Goal: Task Accomplishment & Management: Use online tool/utility

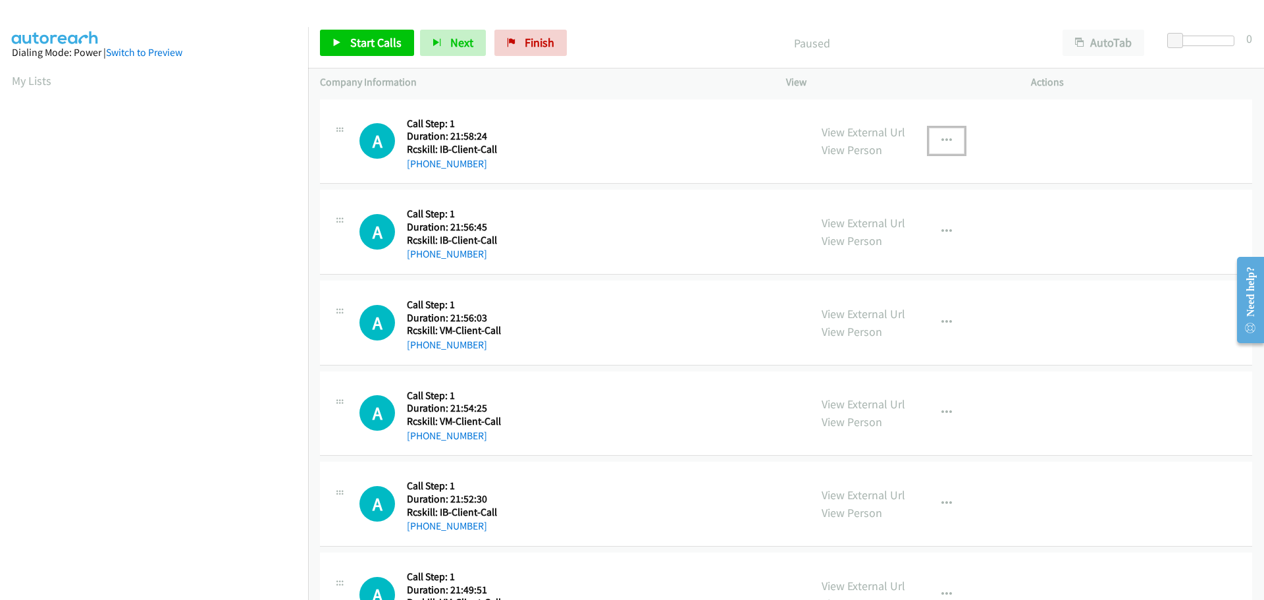
click at [941, 138] on icon "button" at bounding box center [946, 141] width 11 height 11
click at [643, 16] on div at bounding box center [632, 300] width 1264 height 600
drag, startPoint x: 486, startPoint y: 165, endPoint x: 420, endPoint y: 165, distance: 65.8
click at [420, 165] on div "+1 406-230-0442" at bounding box center [453, 164] width 93 height 16
copy link "406-230-0442"
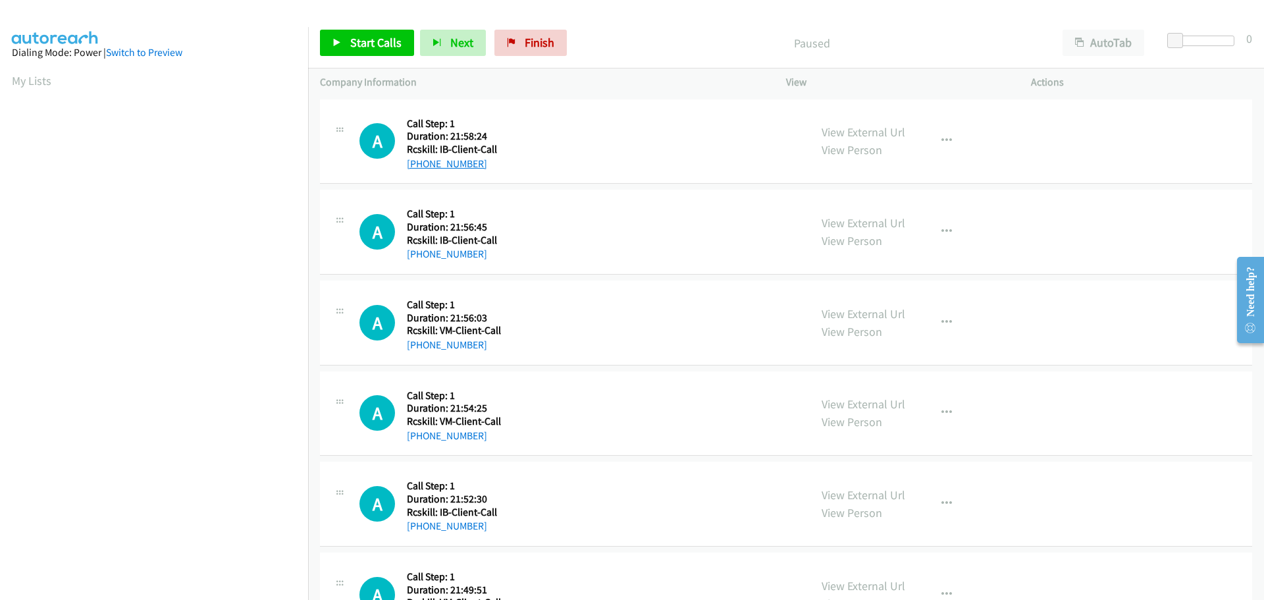
copy link "406-230-0442"
click at [947, 136] on button "button" at bounding box center [947, 141] width 36 height 26
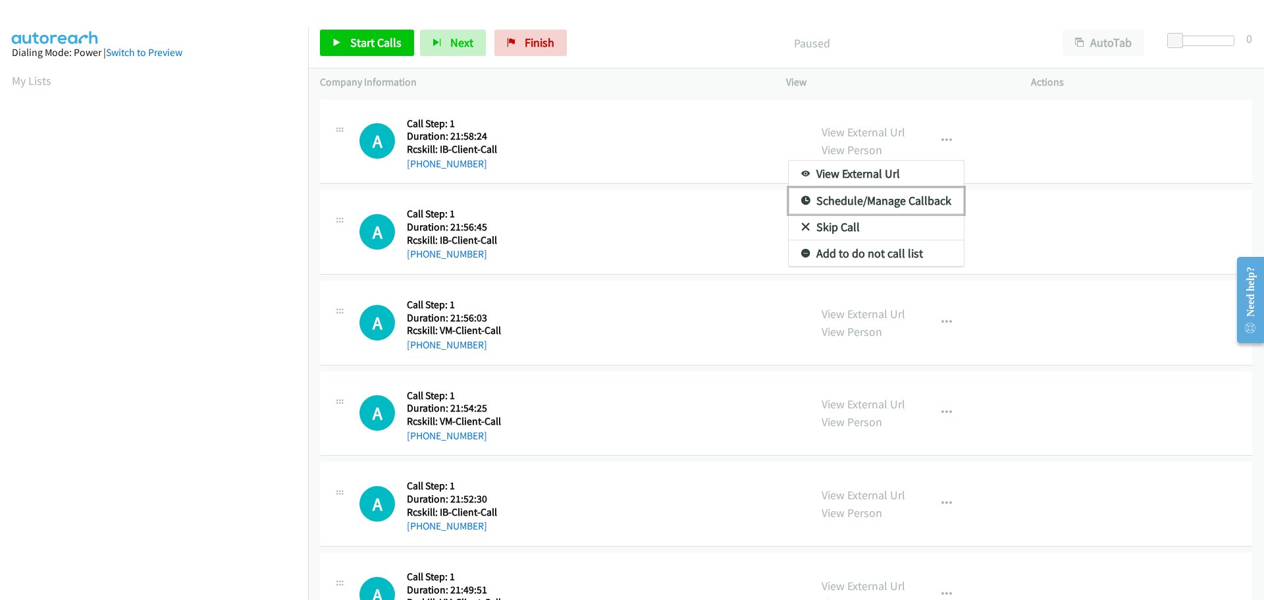
click at [897, 203] on link "Schedule/Manage Callback" at bounding box center [875, 201] width 175 height 26
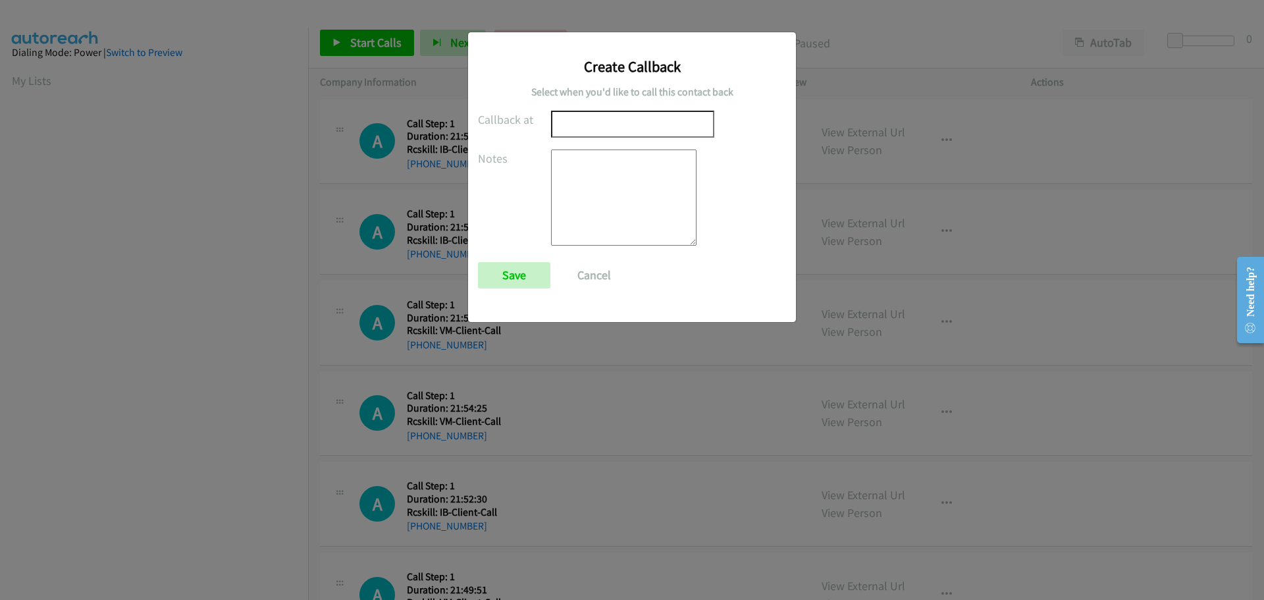
click at [571, 128] on input "text" at bounding box center [632, 124] width 163 height 27
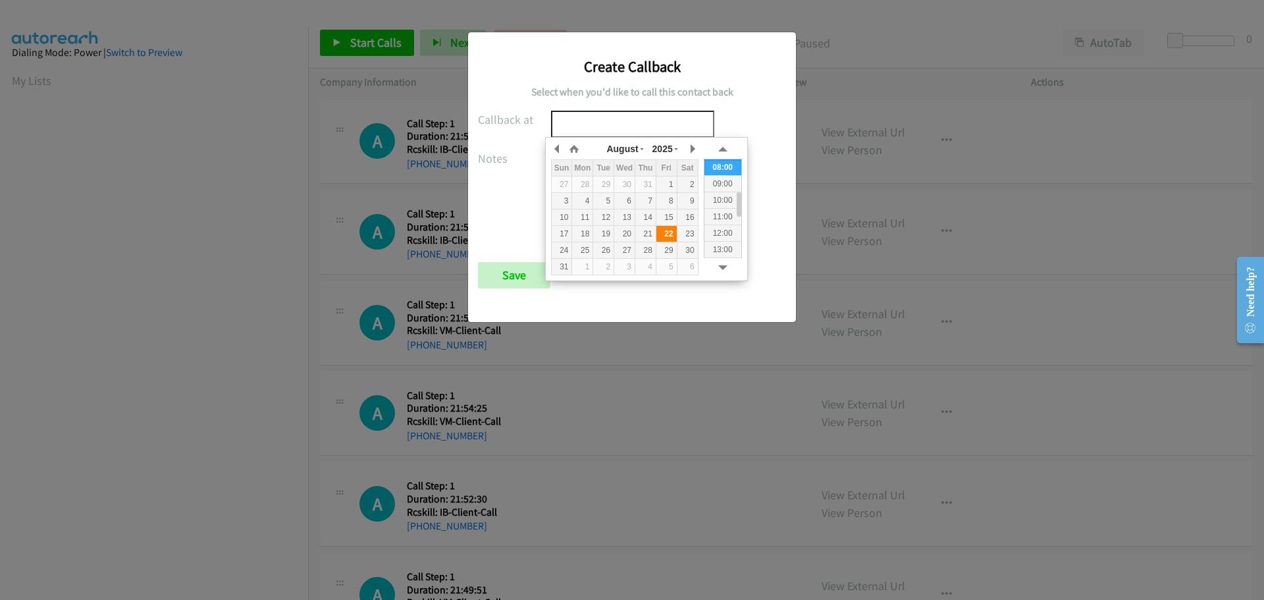
click at [671, 234] on div "22" at bounding box center [666, 234] width 20 height 12
click at [732, 184] on div "09:00" at bounding box center [722, 183] width 37 height 16
click at [629, 127] on input "2025/08/22 09:00" at bounding box center [632, 124] width 163 height 27
type input "2025/08/22 09:20"
click at [713, 122] on div "Callback at 2025/08/22 09:20 Notes Save Cancel" at bounding box center [632, 206] width 308 height 190
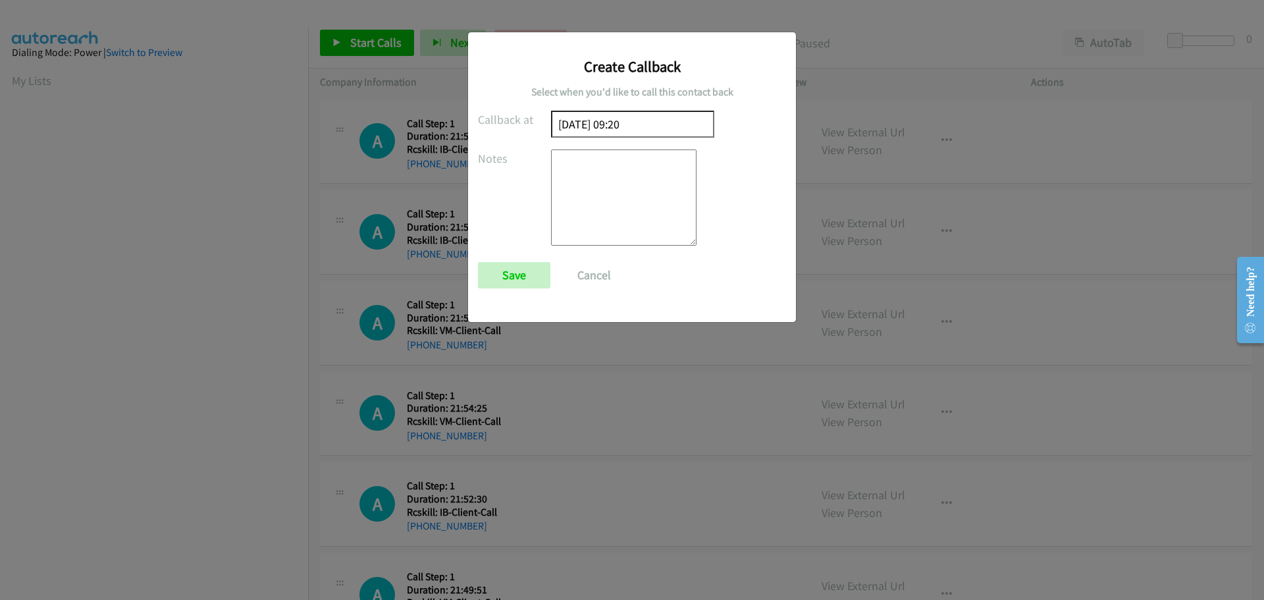
click at [623, 175] on textarea at bounding box center [623, 197] width 145 height 96
type textarea "Lives in NM. (Mountain Time)"
click at [516, 276] on input "Save" at bounding box center [514, 275] width 72 height 26
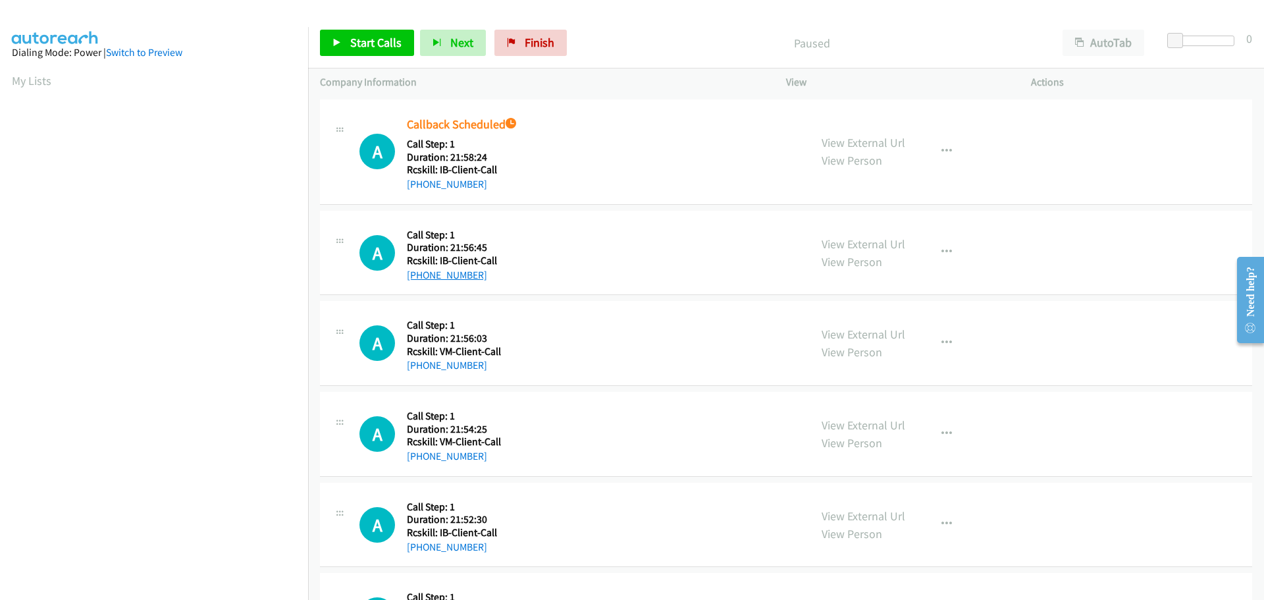
drag, startPoint x: 479, startPoint y: 276, endPoint x: 420, endPoint y: 272, distance: 59.4
click at [420, 272] on div "+1 408-835-1330" at bounding box center [453, 275] width 93 height 16
copy link "408-835-1330"
click at [941, 257] on icon "button" at bounding box center [946, 252] width 11 height 11
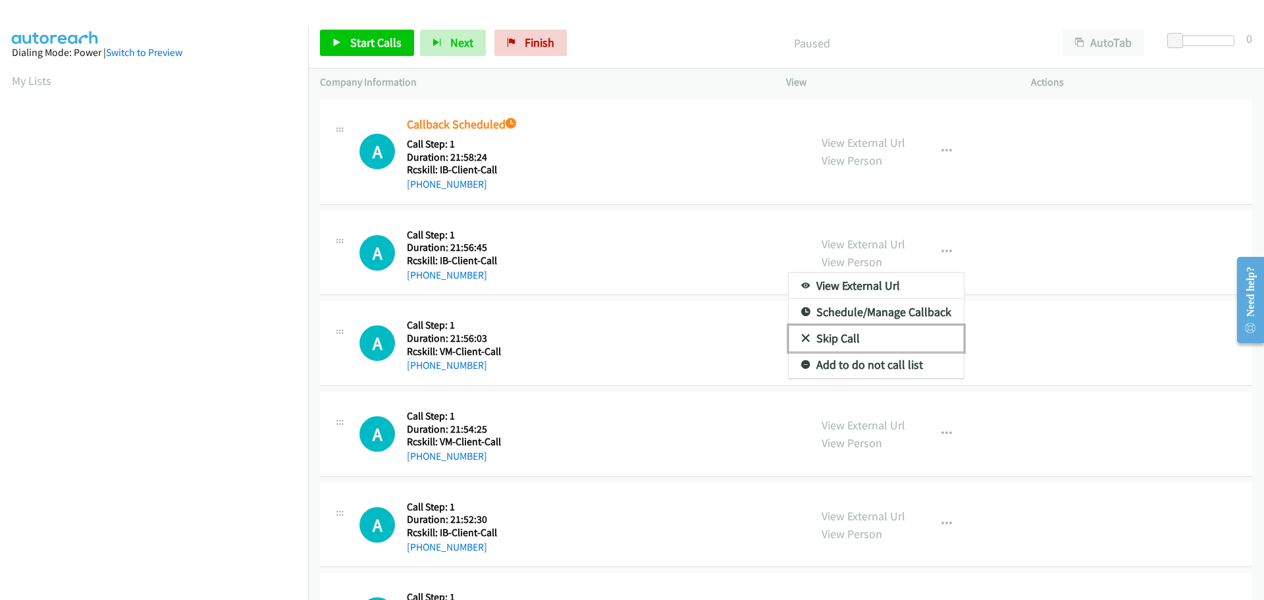
click at [819, 336] on link "Skip Call" at bounding box center [875, 338] width 175 height 26
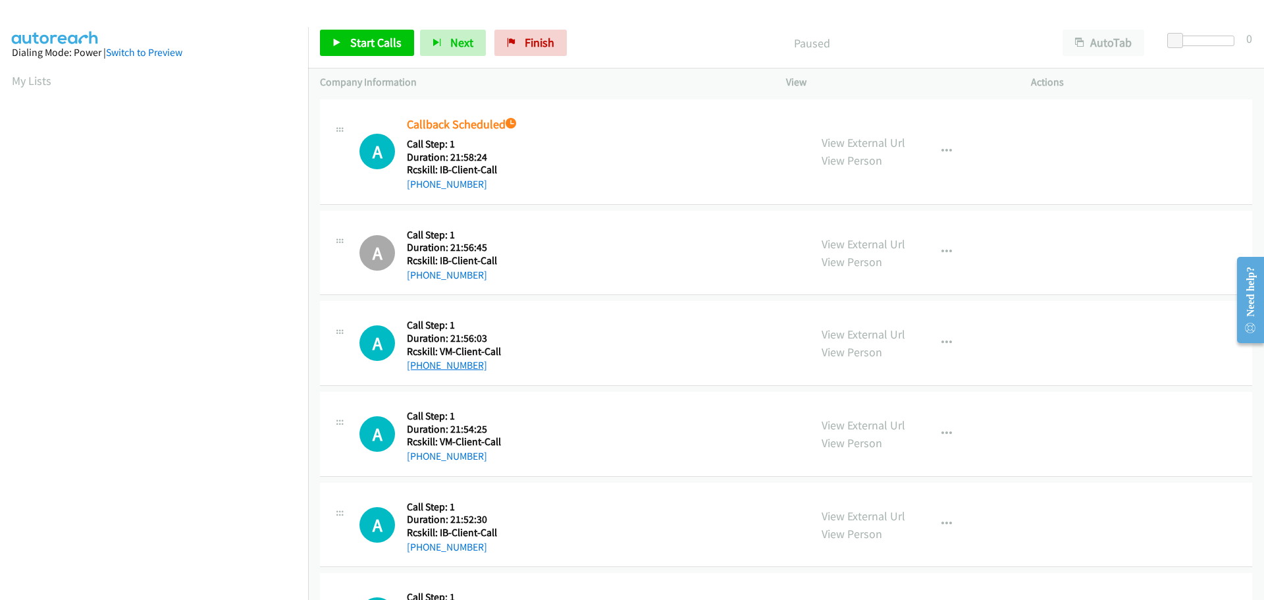
drag, startPoint x: 495, startPoint y: 370, endPoint x: 420, endPoint y: 364, distance: 75.3
click at [420, 364] on div "+1 518-955-2664" at bounding box center [454, 365] width 94 height 16
copy link "518-955-2664"
click at [369, 45] on span "Start Calls" at bounding box center [375, 42] width 51 height 15
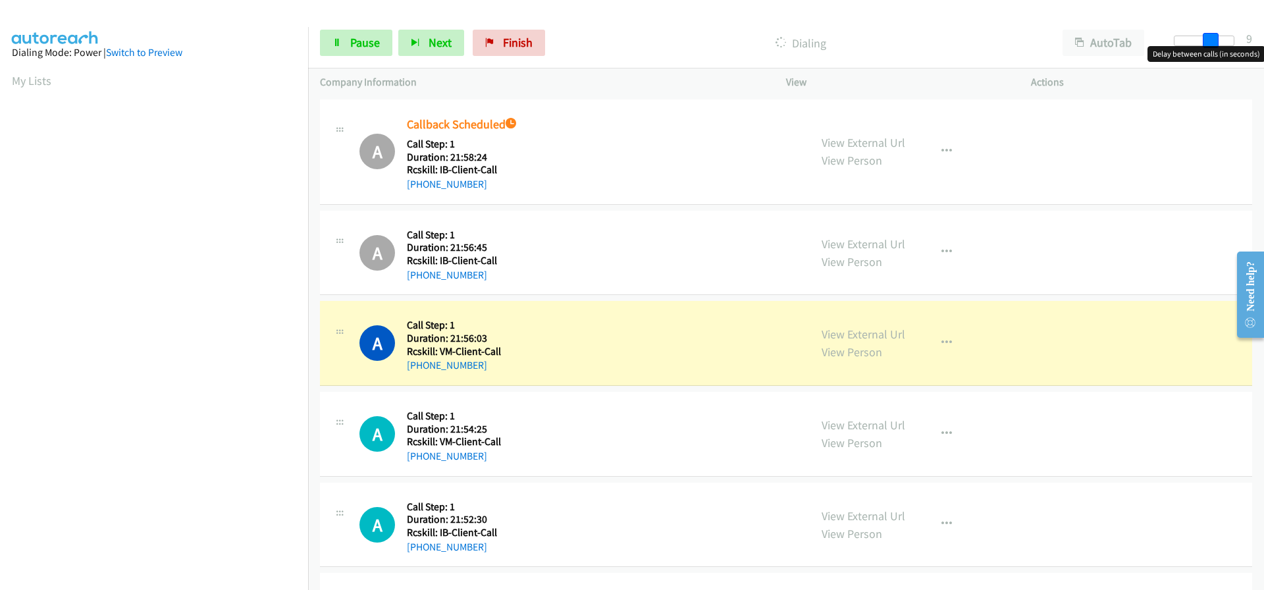
drag, startPoint x: 1176, startPoint y: 42, endPoint x: 1210, endPoint y: 43, distance: 34.2
click at [1210, 43] on span at bounding box center [1210, 41] width 16 height 16
click at [1214, 43] on span at bounding box center [1208, 41] width 16 height 16
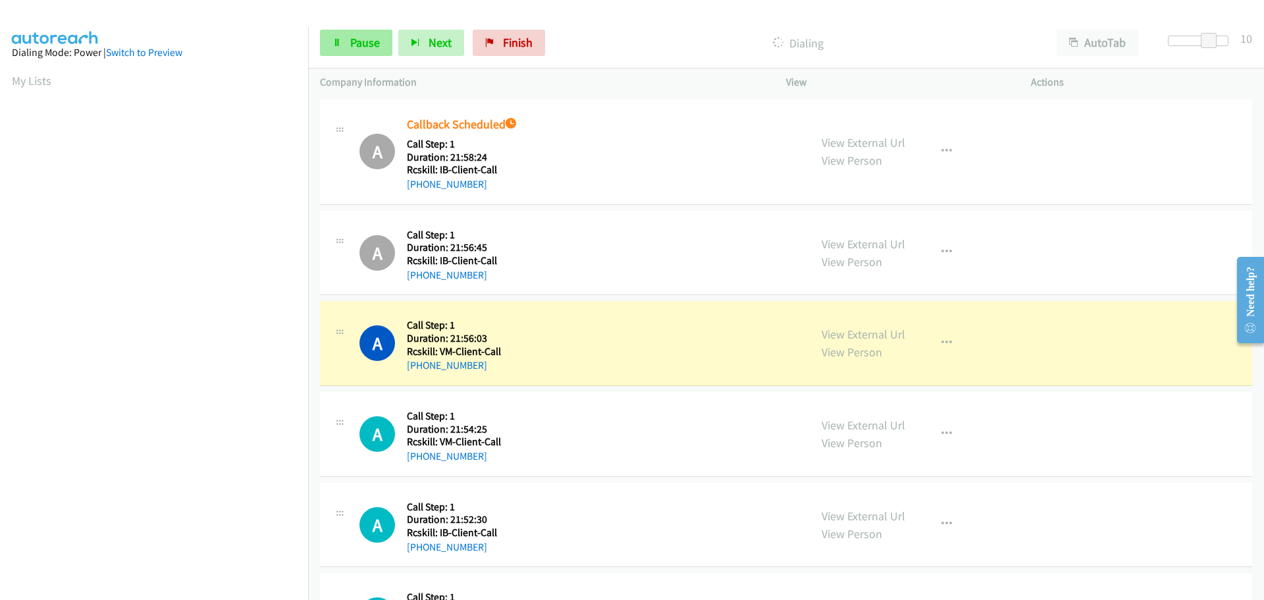
scroll to position [139, 0]
click at [358, 47] on span "Pause" at bounding box center [365, 42] width 30 height 15
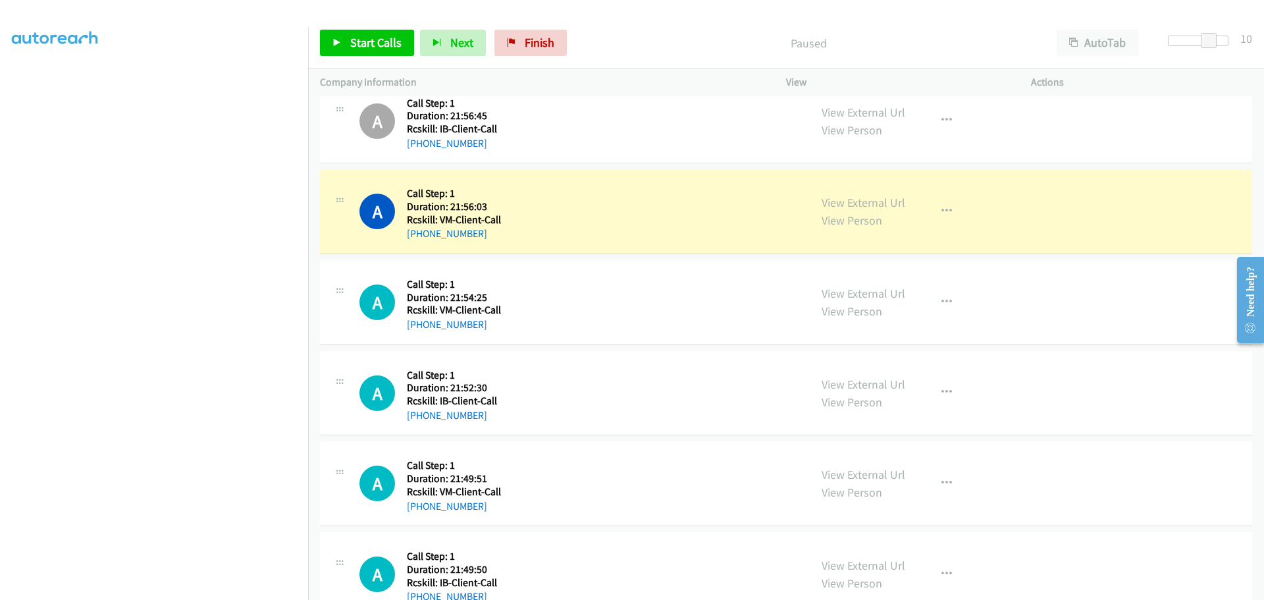
scroll to position [197, 0]
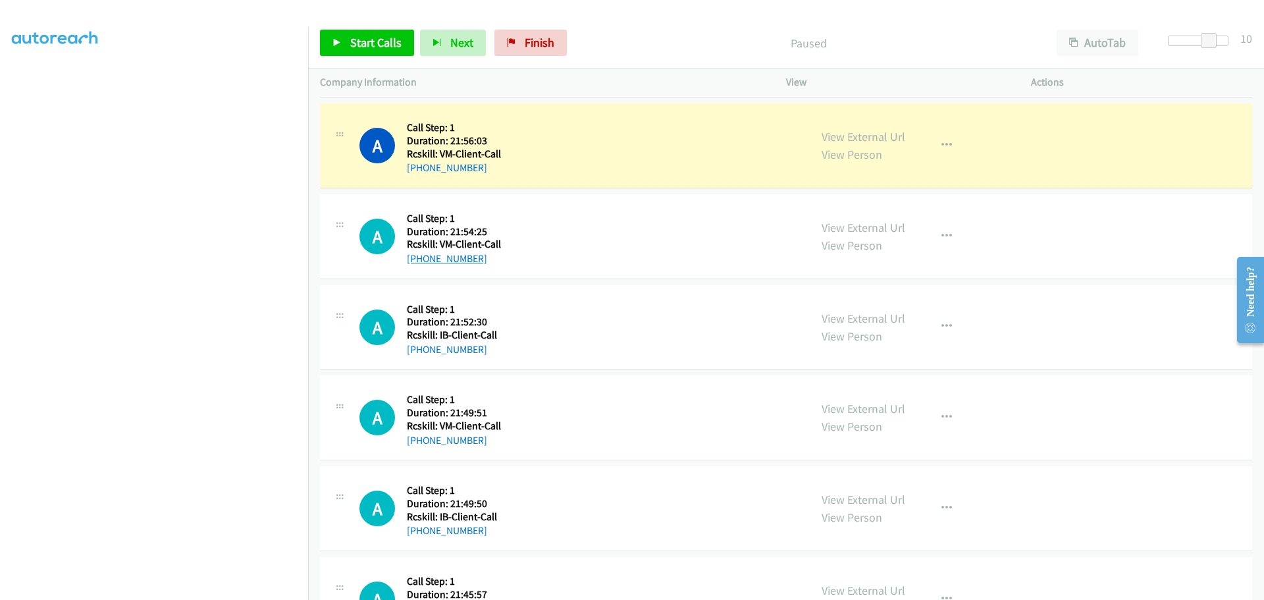
drag, startPoint x: 479, startPoint y: 259, endPoint x: 421, endPoint y: 259, distance: 58.6
click at [421, 259] on div "+1 513-859-4420" at bounding box center [454, 259] width 94 height 16
copy link "513-859-4420"
click at [942, 236] on icon "button" at bounding box center [946, 236] width 11 height 11
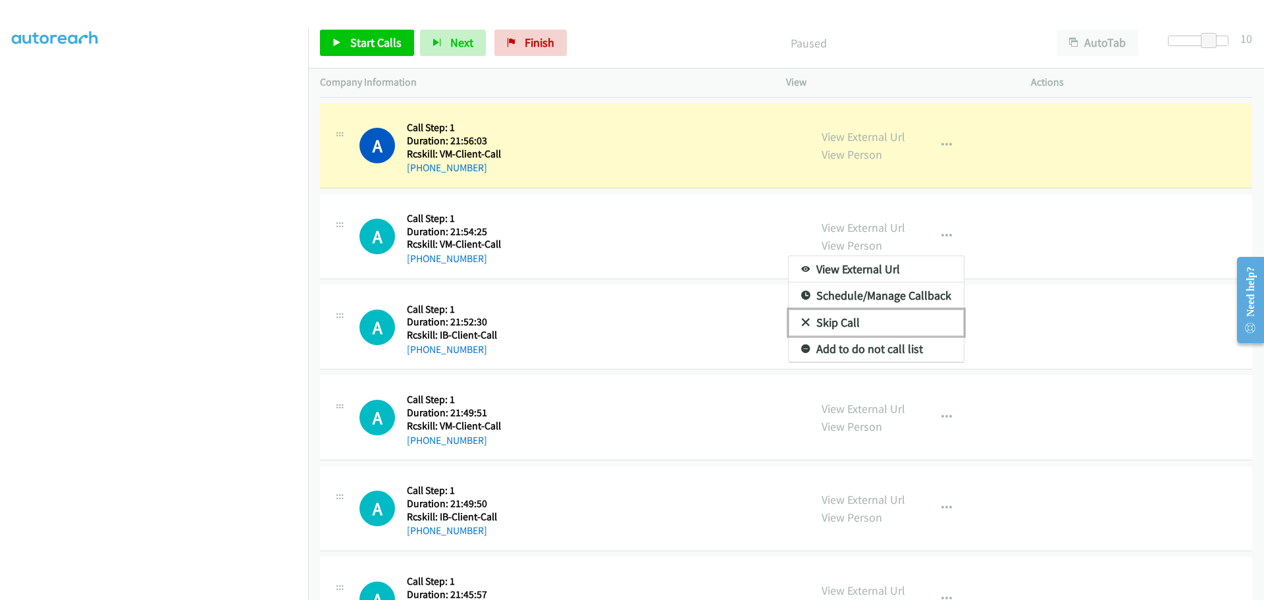
click at [834, 319] on link "Skip Call" at bounding box center [875, 322] width 175 height 26
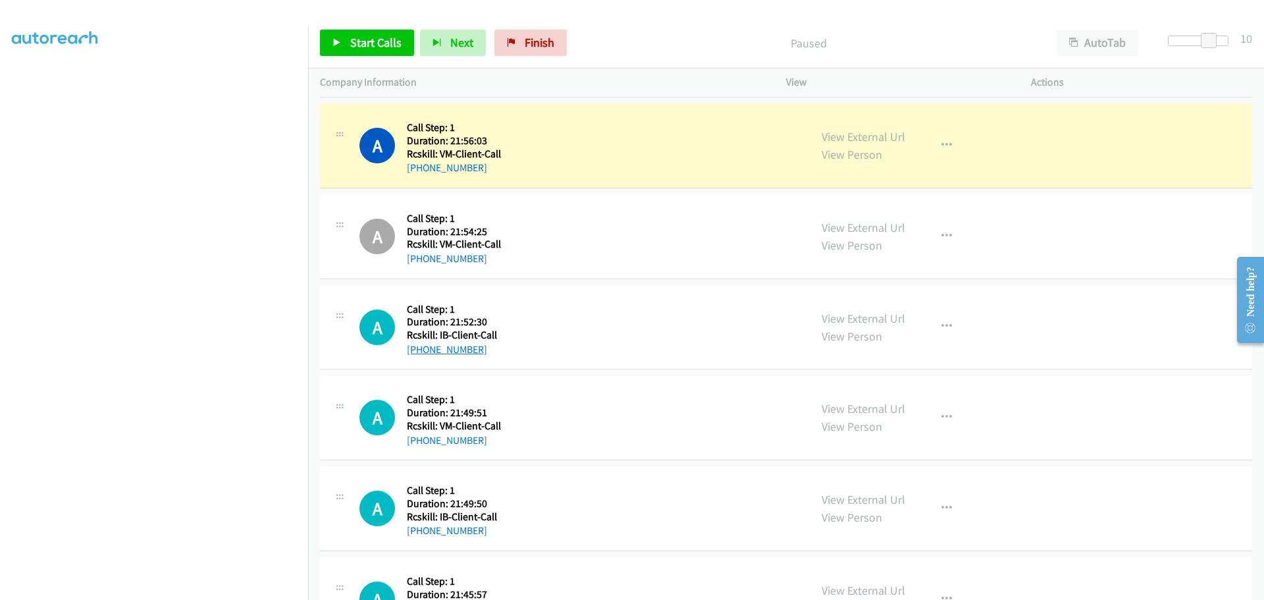
drag, startPoint x: 479, startPoint y: 347, endPoint x: 420, endPoint y: 348, distance: 59.2
click at [420, 348] on div "+1 617-548-3772" at bounding box center [453, 350] width 93 height 16
copy link "617-548-3772"
click at [947, 326] on button "button" at bounding box center [947, 326] width 36 height 26
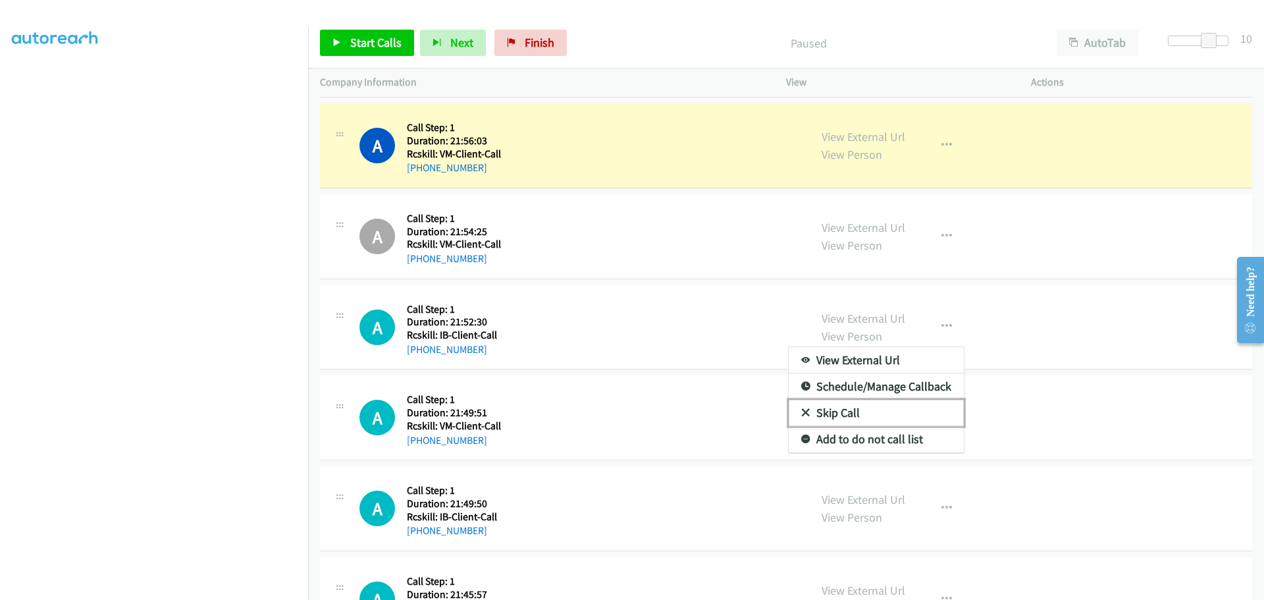
click at [817, 413] on link "Skip Call" at bounding box center [875, 412] width 175 height 26
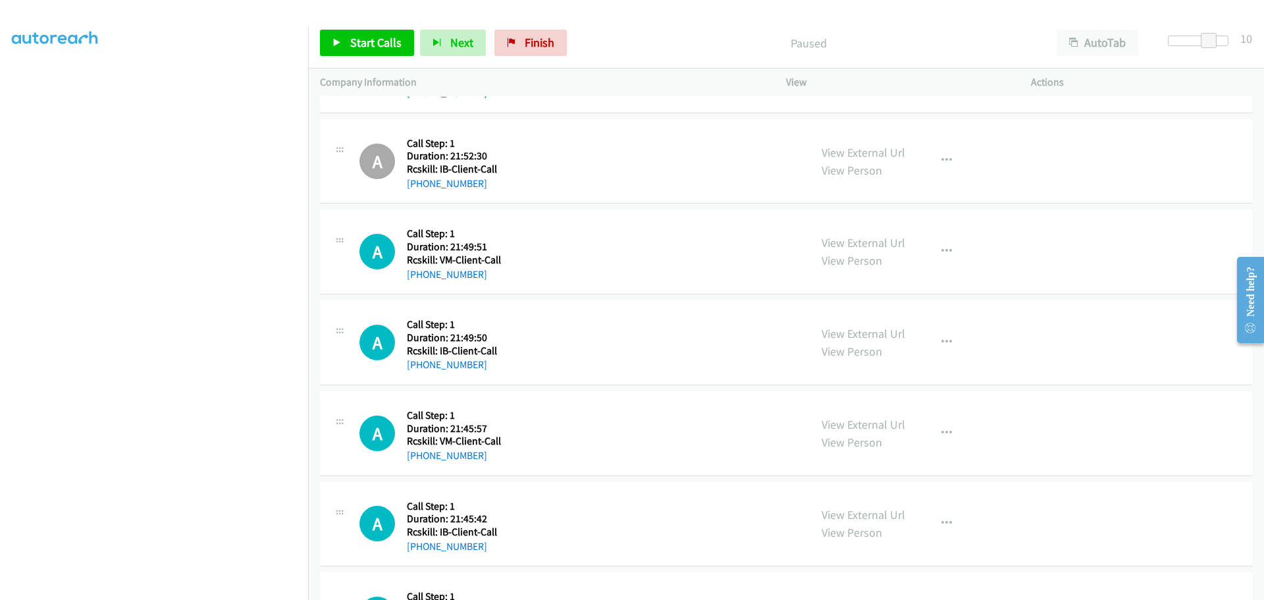
scroll to position [395, 0]
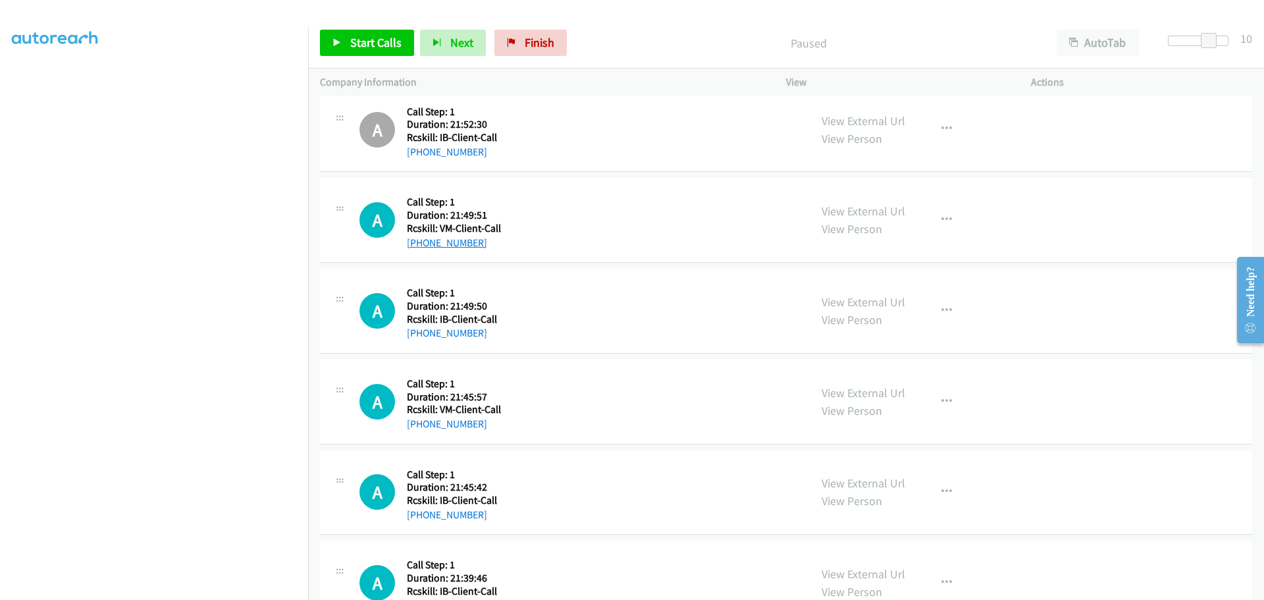
drag, startPoint x: 467, startPoint y: 243, endPoint x: 419, endPoint y: 245, distance: 48.1
click at [419, 245] on div "+1 609-982-9420" at bounding box center [454, 243] width 94 height 16
copy link "609-982-9420"
click at [356, 43] on span "Start Calls" at bounding box center [375, 42] width 51 height 15
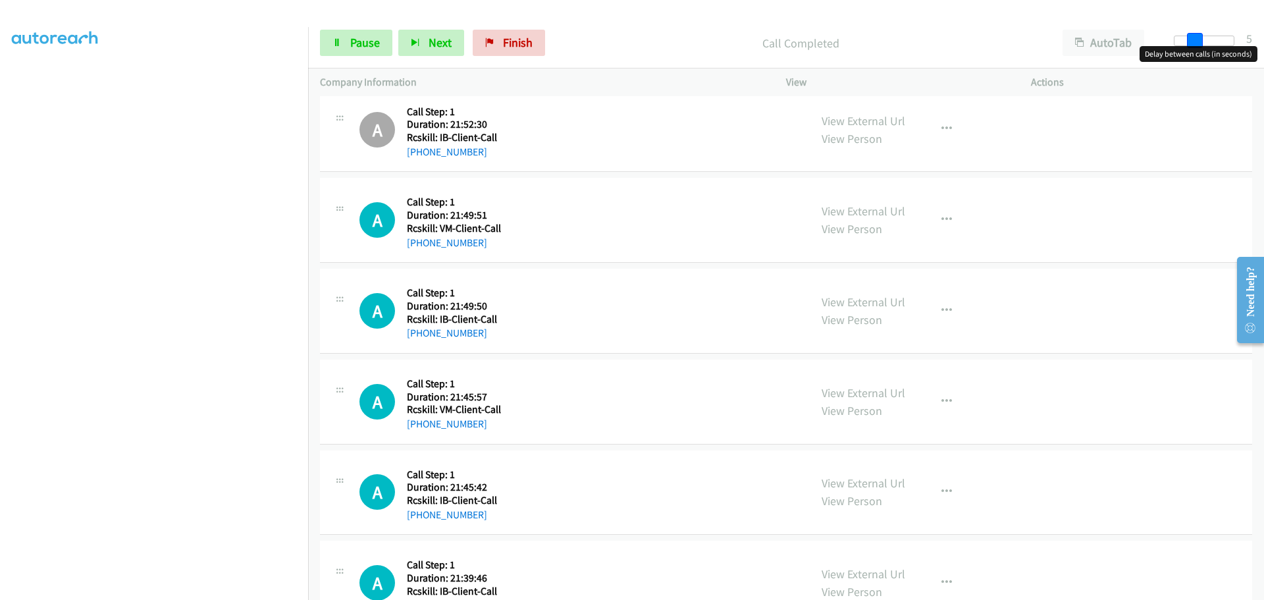
drag, startPoint x: 1205, startPoint y: 41, endPoint x: 1187, endPoint y: 40, distance: 18.5
click at [1187, 40] on span at bounding box center [1195, 41] width 16 height 16
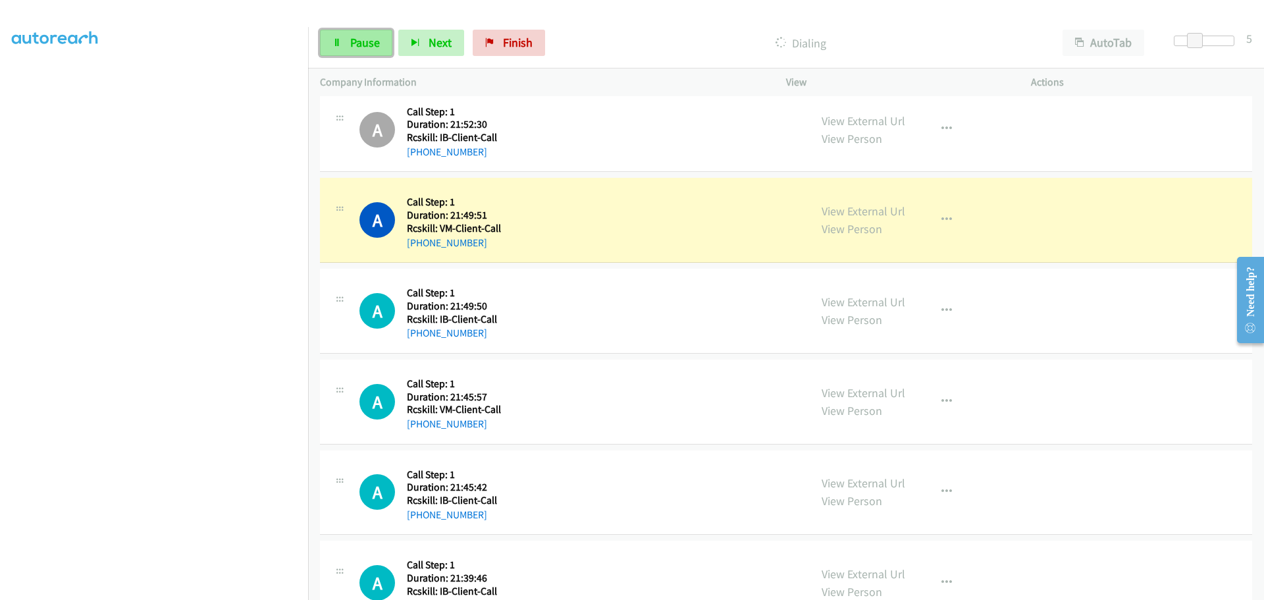
click at [357, 39] on span "Pause" at bounding box center [365, 42] width 30 height 15
drag, startPoint x: 482, startPoint y: 334, endPoint x: 435, endPoint y: 329, distance: 47.6
click at [418, 331] on div "+1 609-982-9420" at bounding box center [453, 333] width 93 height 16
click at [941, 309] on icon "button" at bounding box center [946, 310] width 11 height 11
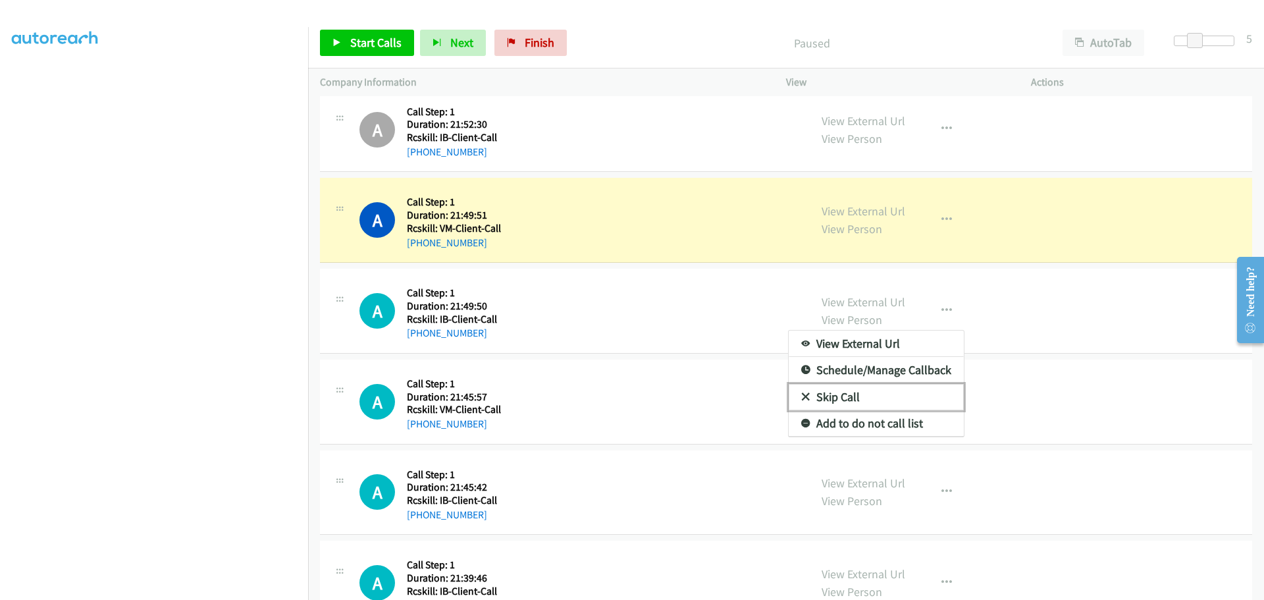
click at [830, 396] on link "Skip Call" at bounding box center [875, 397] width 175 height 26
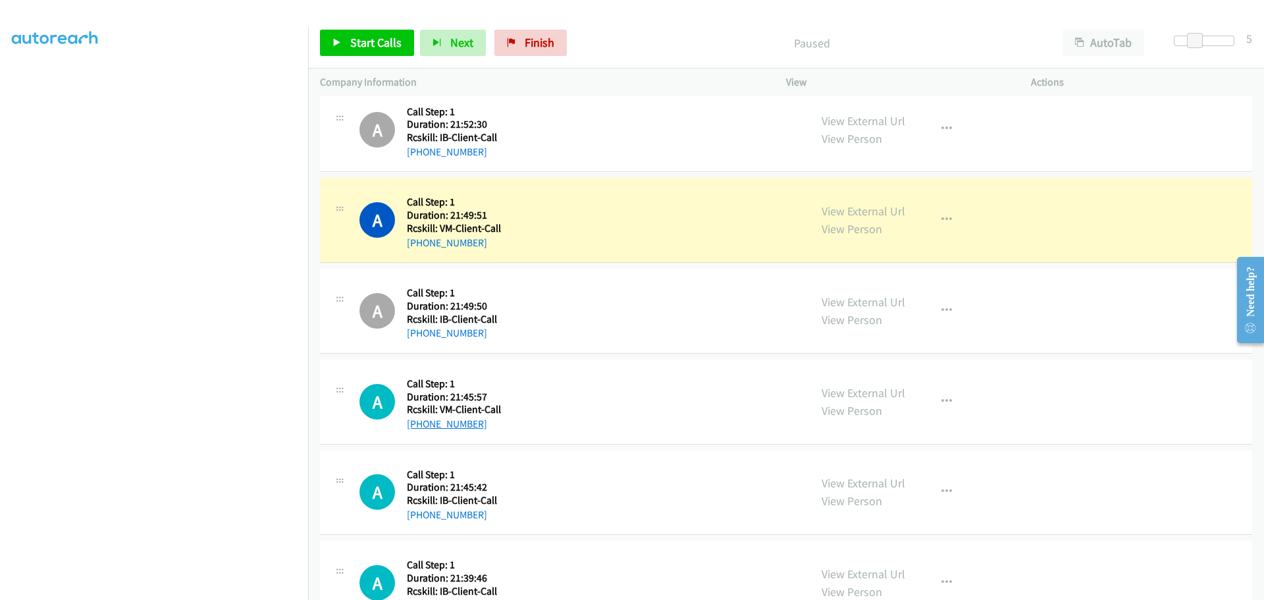
drag, startPoint x: 488, startPoint y: 426, endPoint x: 417, endPoint y: 421, distance: 71.9
click at [417, 421] on div "+1 513-859-4420" at bounding box center [454, 424] width 94 height 16
copy link "513-859-4420"
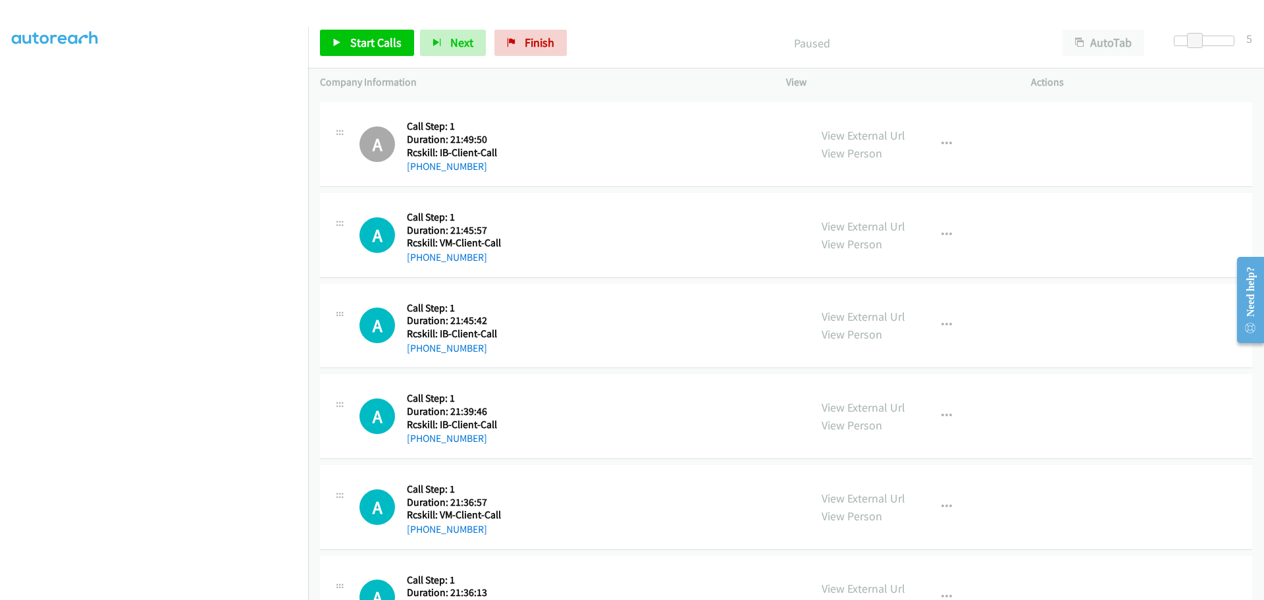
scroll to position [592, 0]
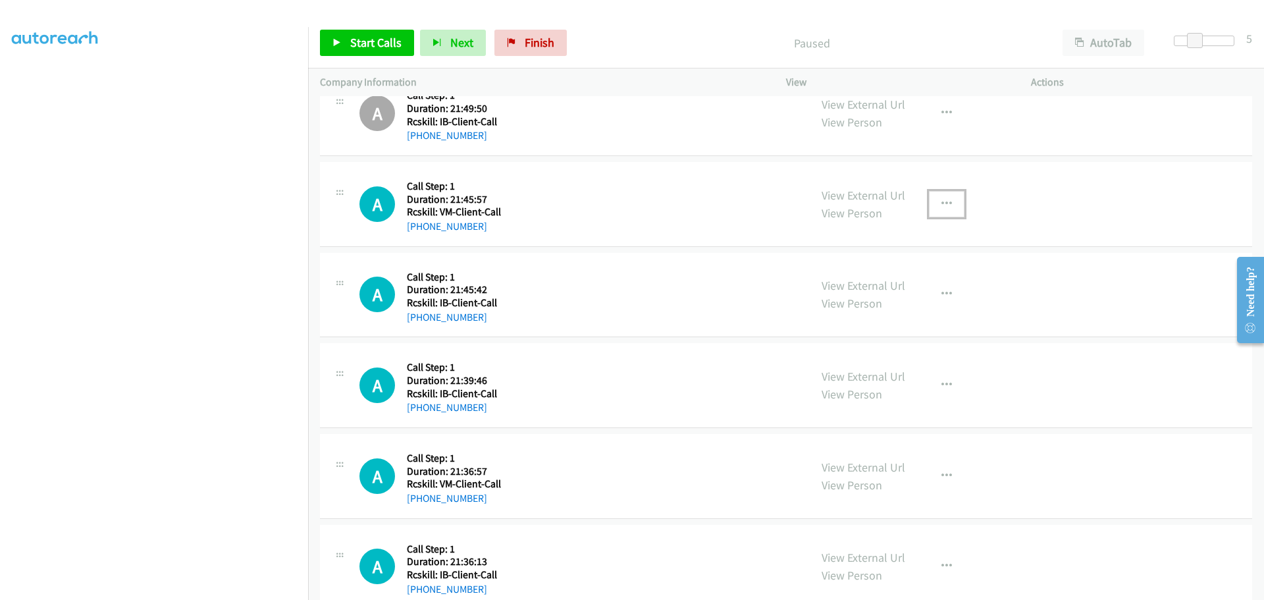
click at [941, 205] on icon "button" at bounding box center [946, 204] width 11 height 11
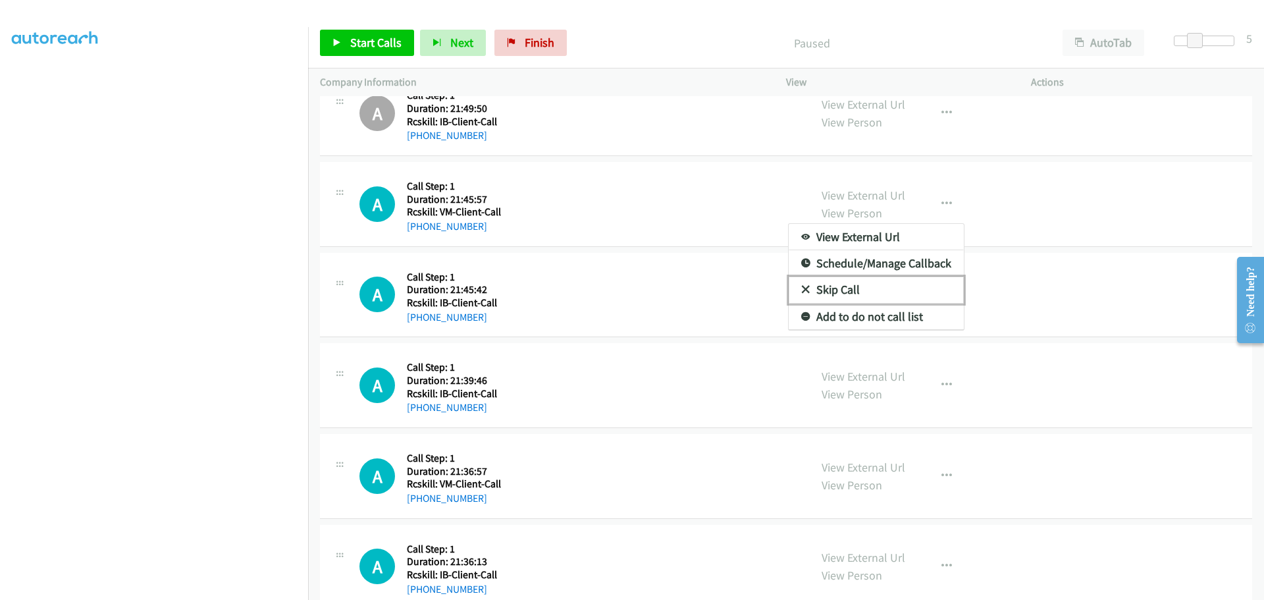
click at [817, 290] on link "Skip Call" at bounding box center [875, 289] width 175 height 26
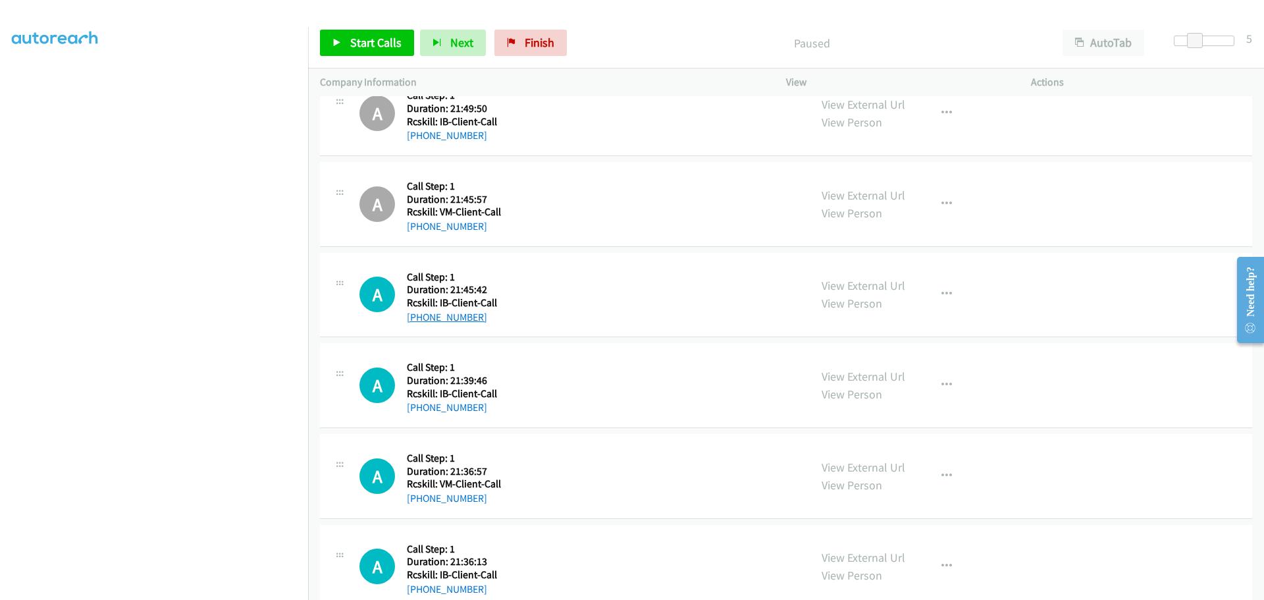
drag, startPoint x: 480, startPoint y: 319, endPoint x: 419, endPoint y: 319, distance: 60.5
click at [419, 319] on div "[PHONE_NUMBER]" at bounding box center [453, 317] width 93 height 16
copy link "360-314-2089"
click at [944, 294] on icon "button" at bounding box center [946, 294] width 11 height 11
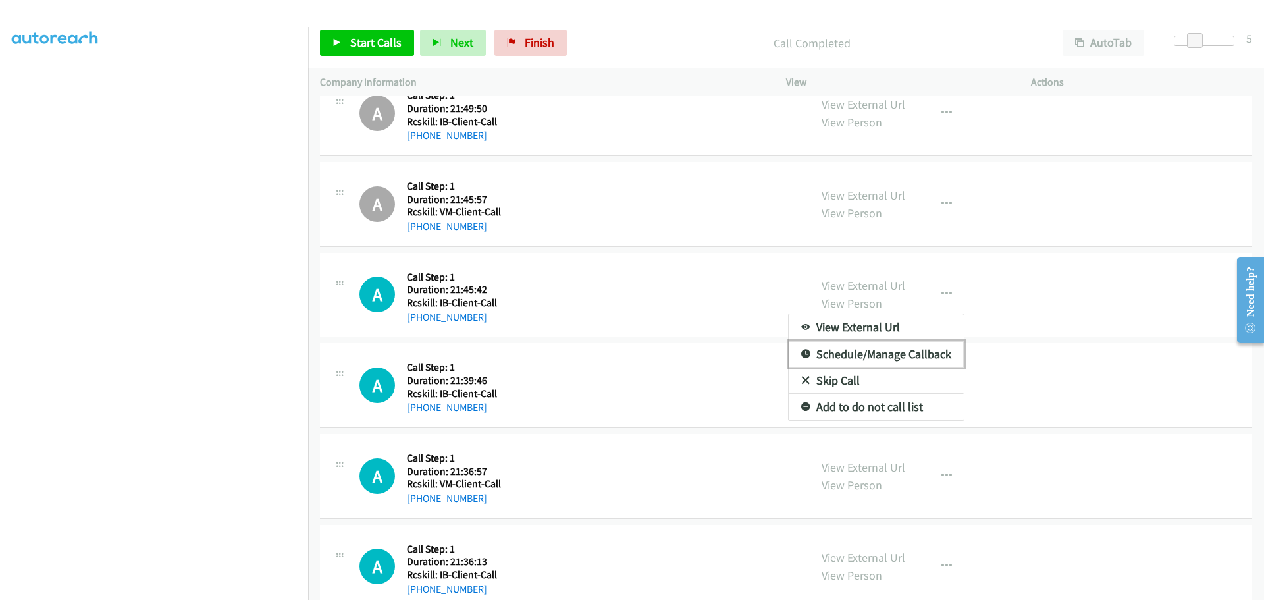
click at [898, 348] on link "Schedule/Manage Callback" at bounding box center [875, 354] width 175 height 26
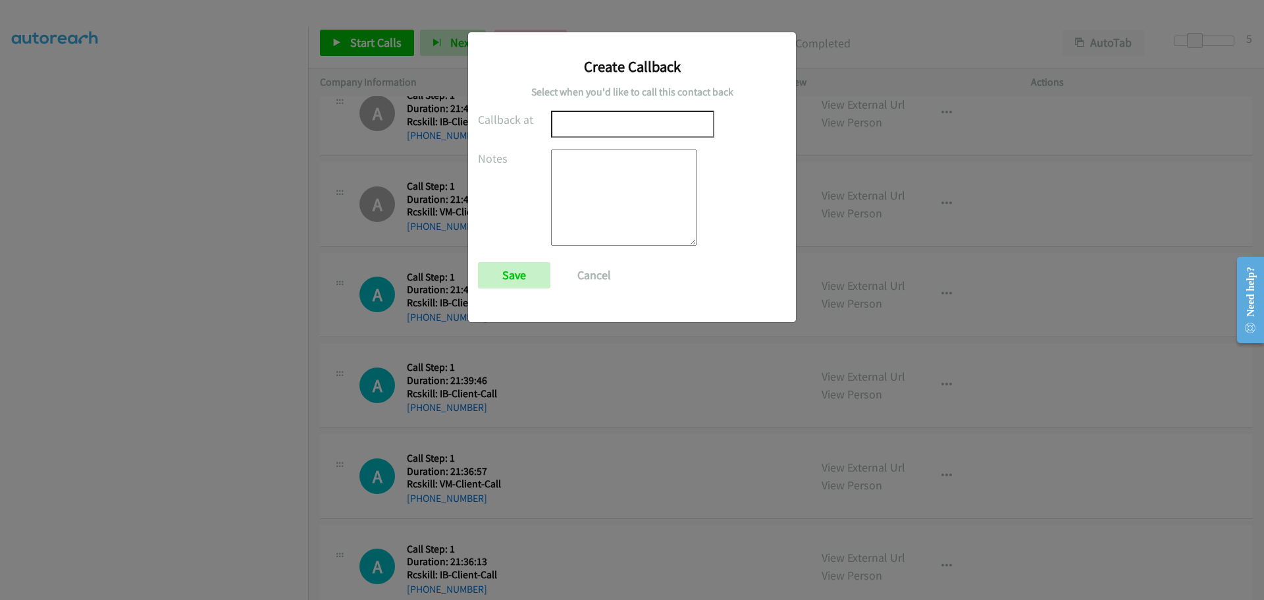
click at [620, 126] on input "text" at bounding box center [632, 124] width 163 height 27
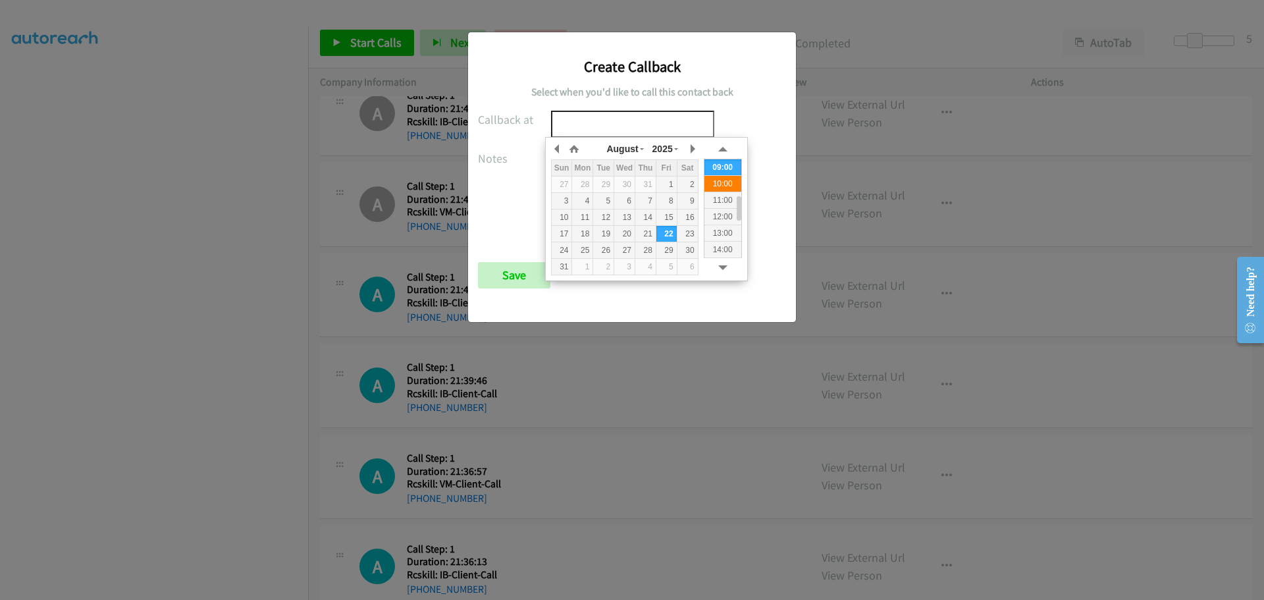
click at [729, 185] on div "10:00" at bounding box center [722, 183] width 37 height 16
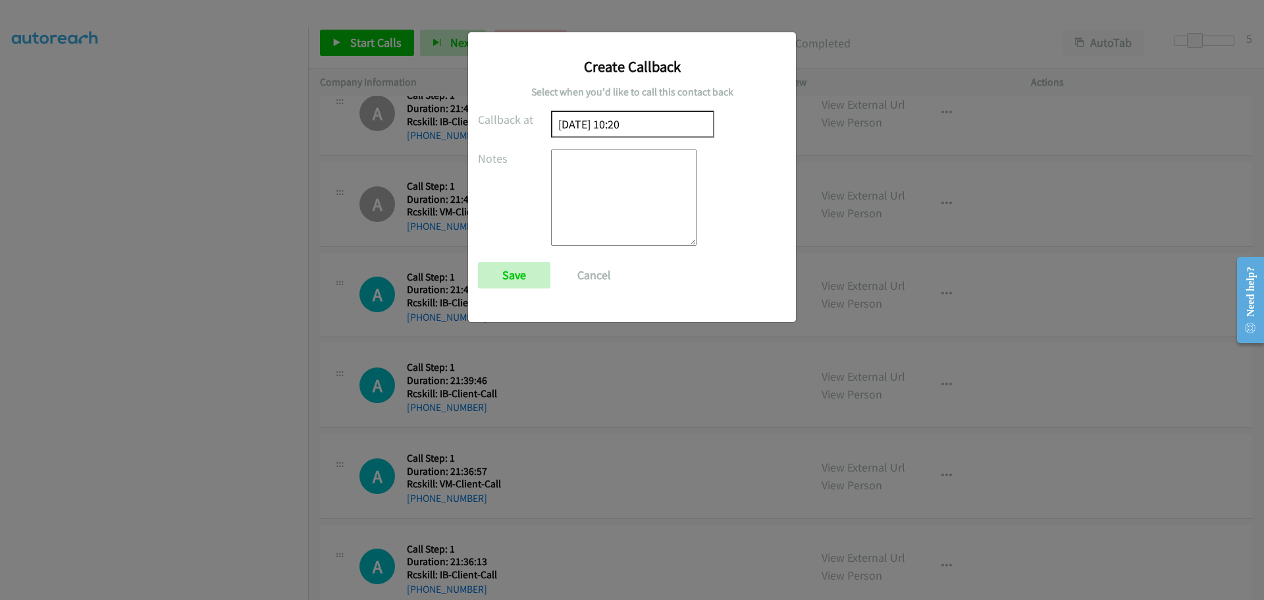
type input "2025/08/22 10:20"
click at [636, 165] on textarea at bounding box center [623, 197] width 145 height 96
type textarea "Washington"
click at [511, 278] on input "Save" at bounding box center [514, 275] width 72 height 26
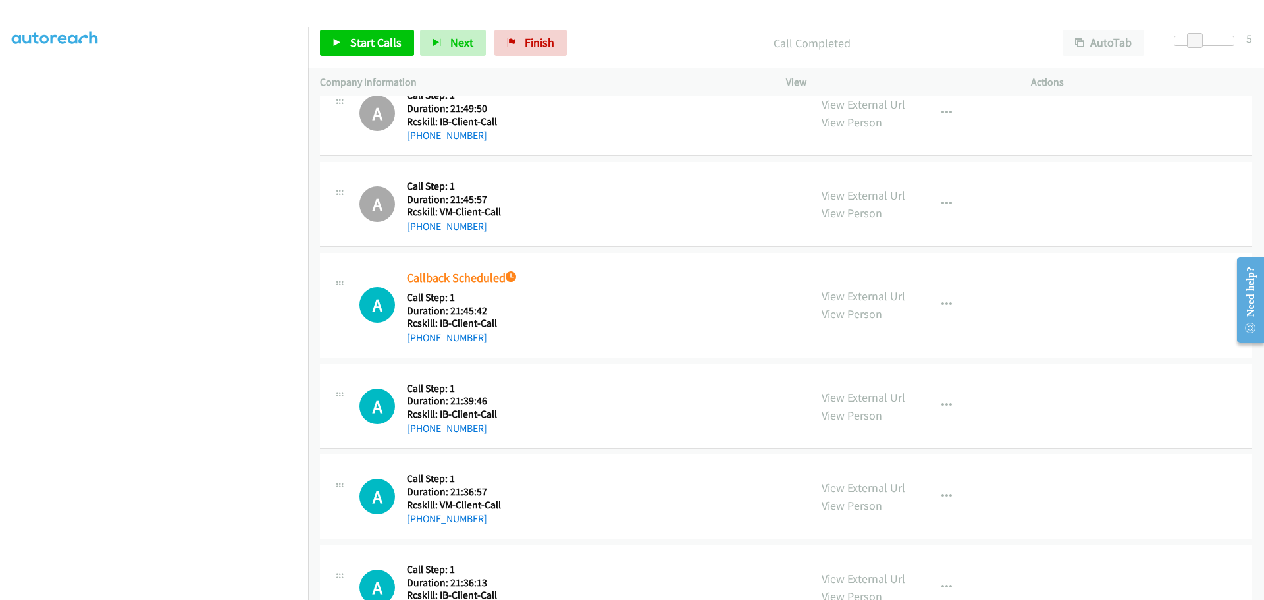
drag, startPoint x: 484, startPoint y: 430, endPoint x: 419, endPoint y: 426, distance: 65.2
click at [419, 426] on div "+1 770-312-0583" at bounding box center [453, 429] width 93 height 16
copy link "770-312-0583"
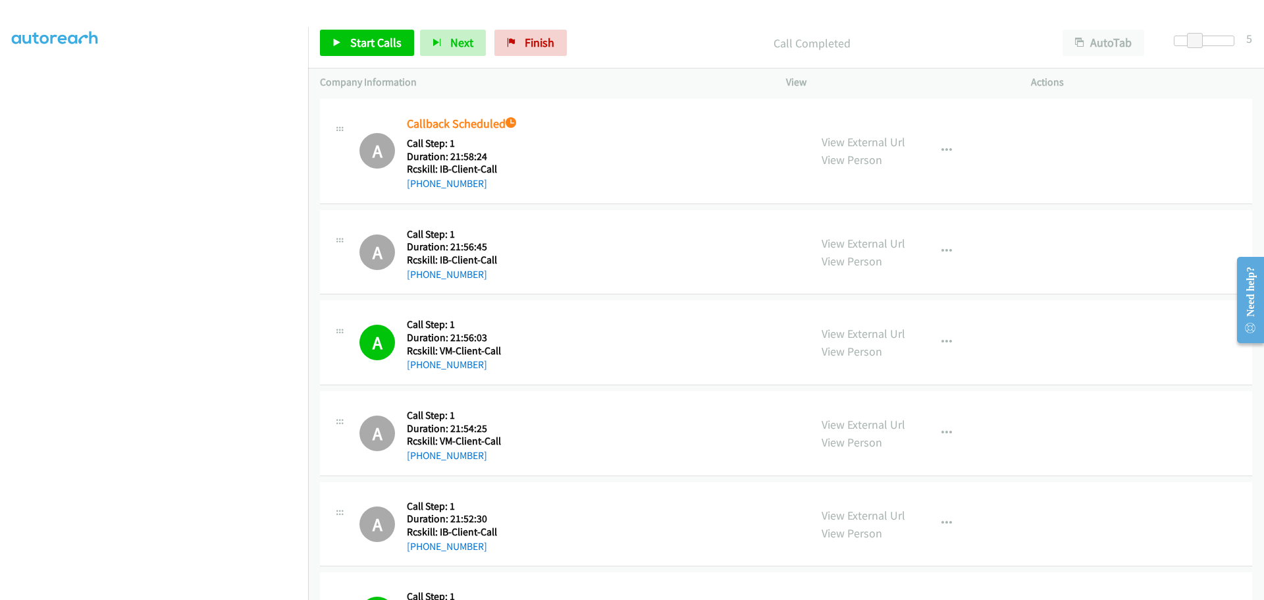
scroll to position [0, 0]
drag, startPoint x: 482, startPoint y: 185, endPoint x: 421, endPoint y: 187, distance: 61.9
click at [421, 187] on div "[PHONE_NUMBER]" at bounding box center [464, 184] width 115 height 16
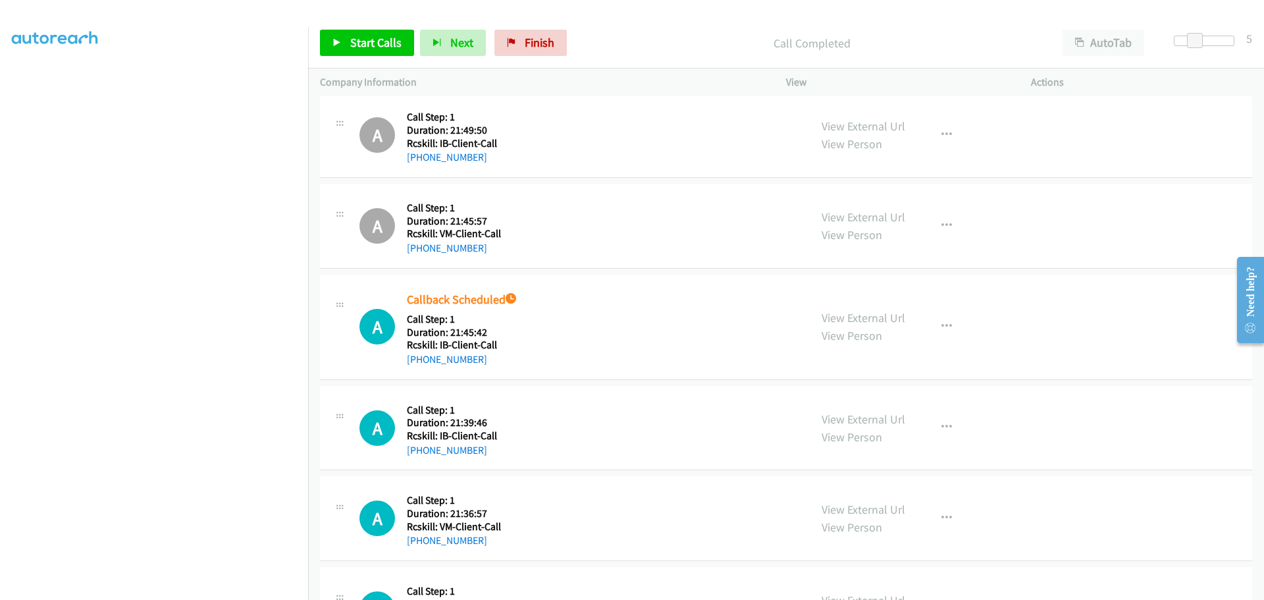
scroll to position [592, 0]
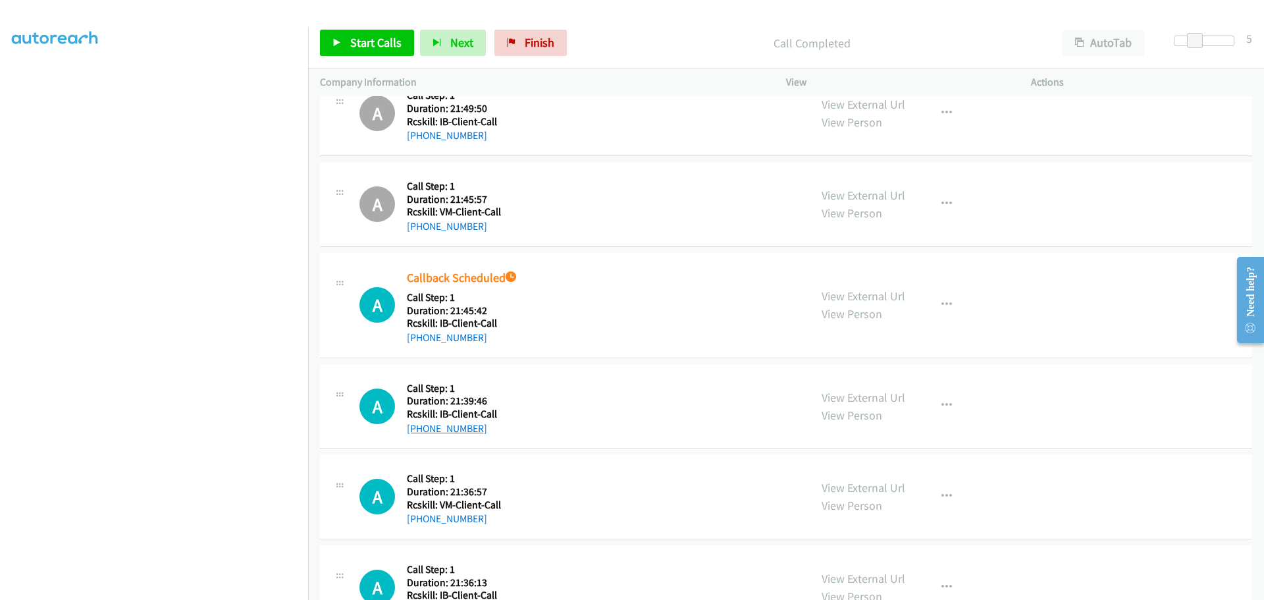
drag, startPoint x: 482, startPoint y: 428, endPoint x: 419, endPoint y: 428, distance: 63.2
click at [419, 428] on div "+1 770-312-0583" at bounding box center [453, 429] width 93 height 16
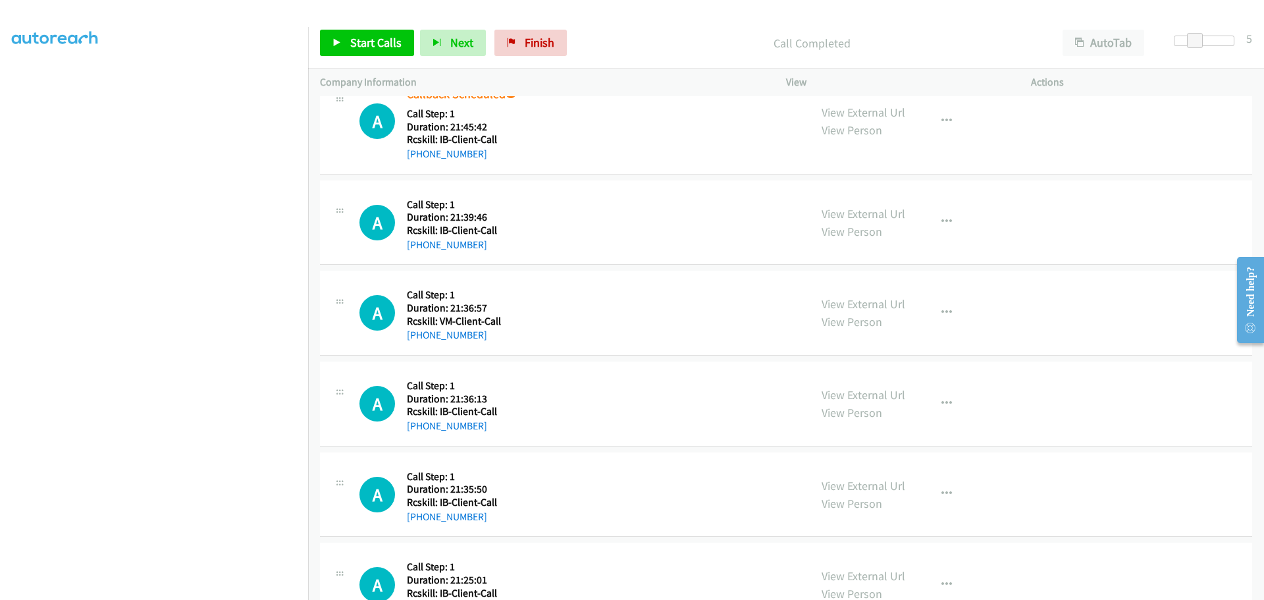
scroll to position [790, 0]
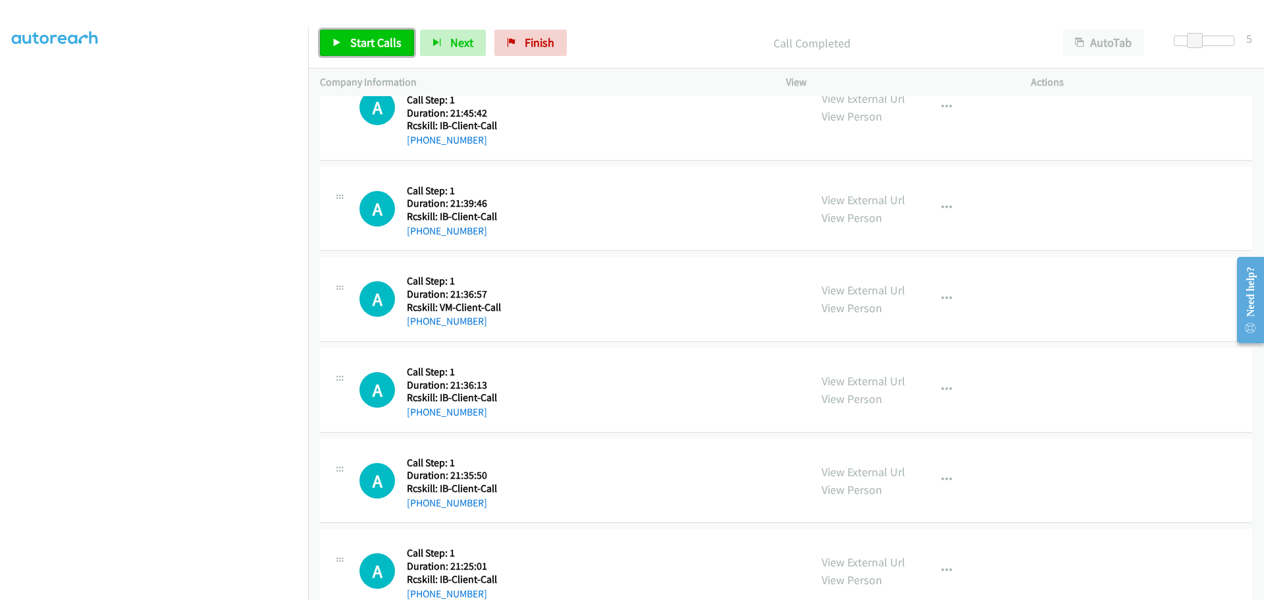
click at [371, 38] on span "Start Calls" at bounding box center [375, 42] width 51 height 15
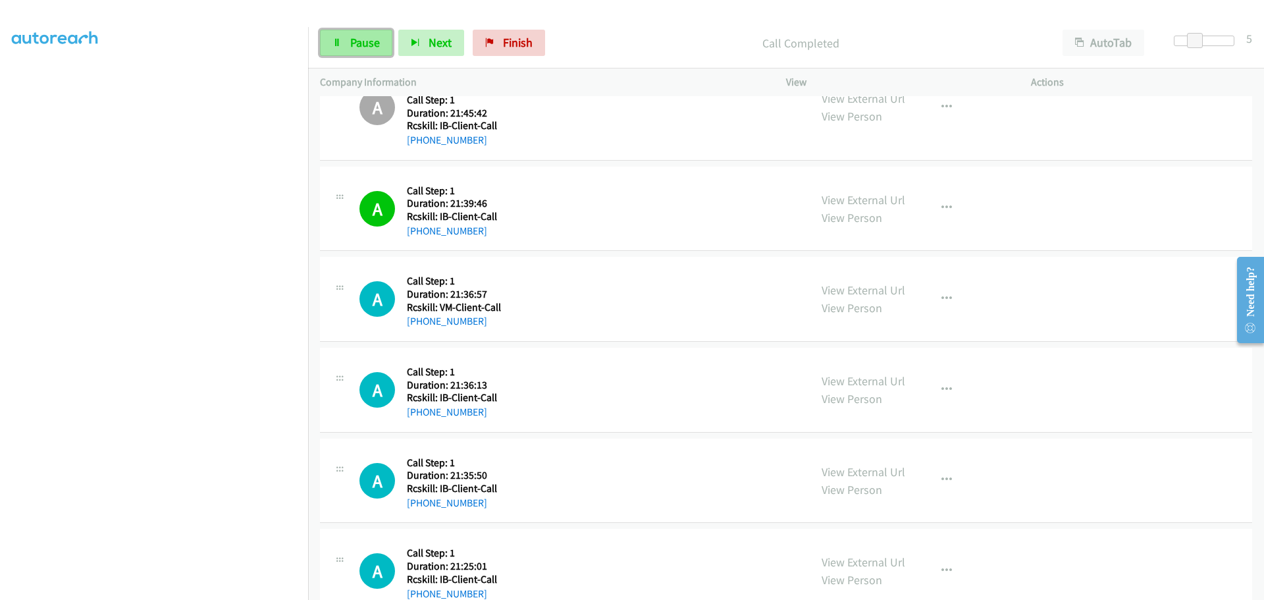
click at [332, 41] on icon at bounding box center [336, 43] width 9 height 9
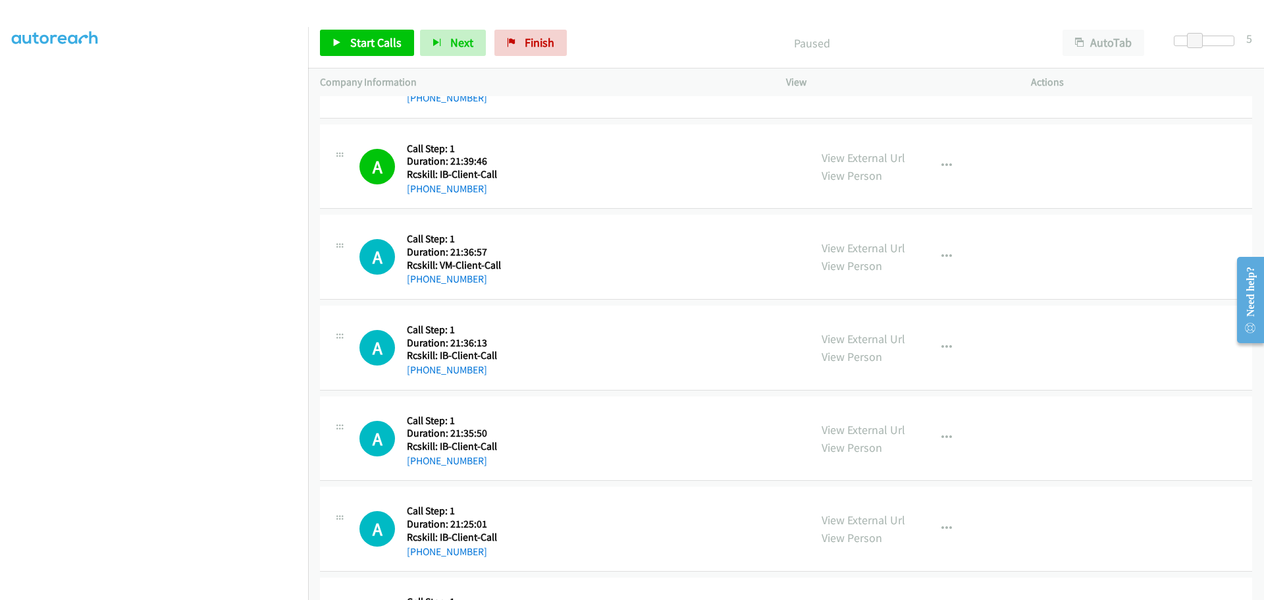
scroll to position [856, 0]
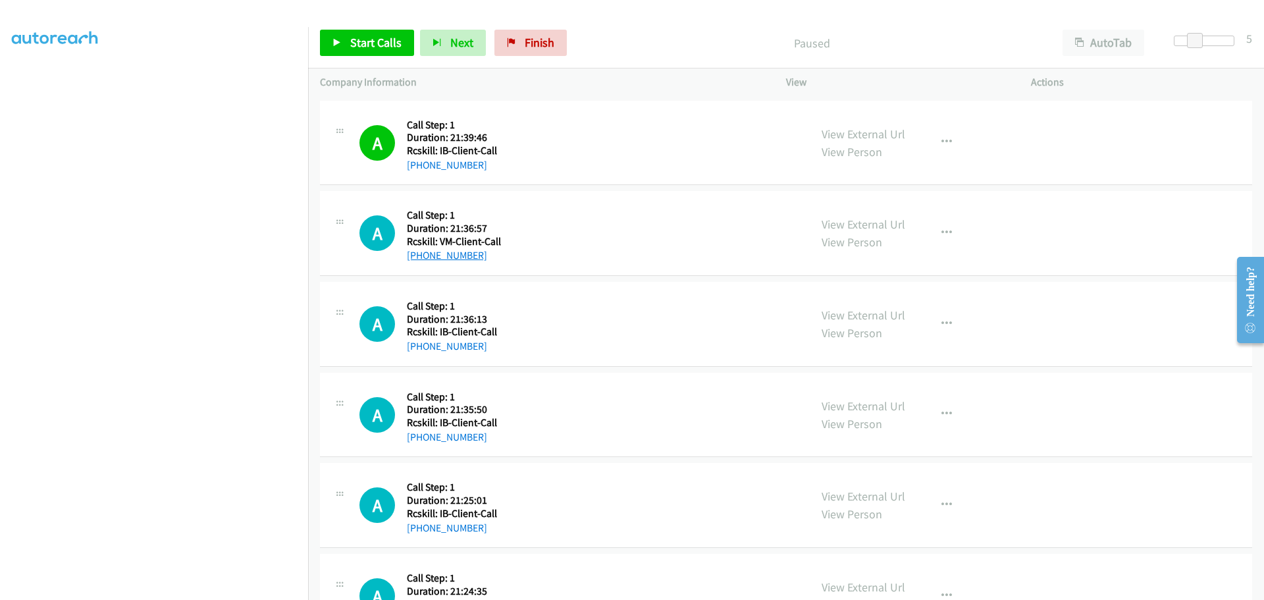
drag, startPoint x: 485, startPoint y: 253, endPoint x: 418, endPoint y: 253, distance: 67.1
click at [418, 253] on div "+1 330-592-0043" at bounding box center [454, 255] width 94 height 16
click at [347, 47] on link "Start Calls" at bounding box center [367, 43] width 94 height 26
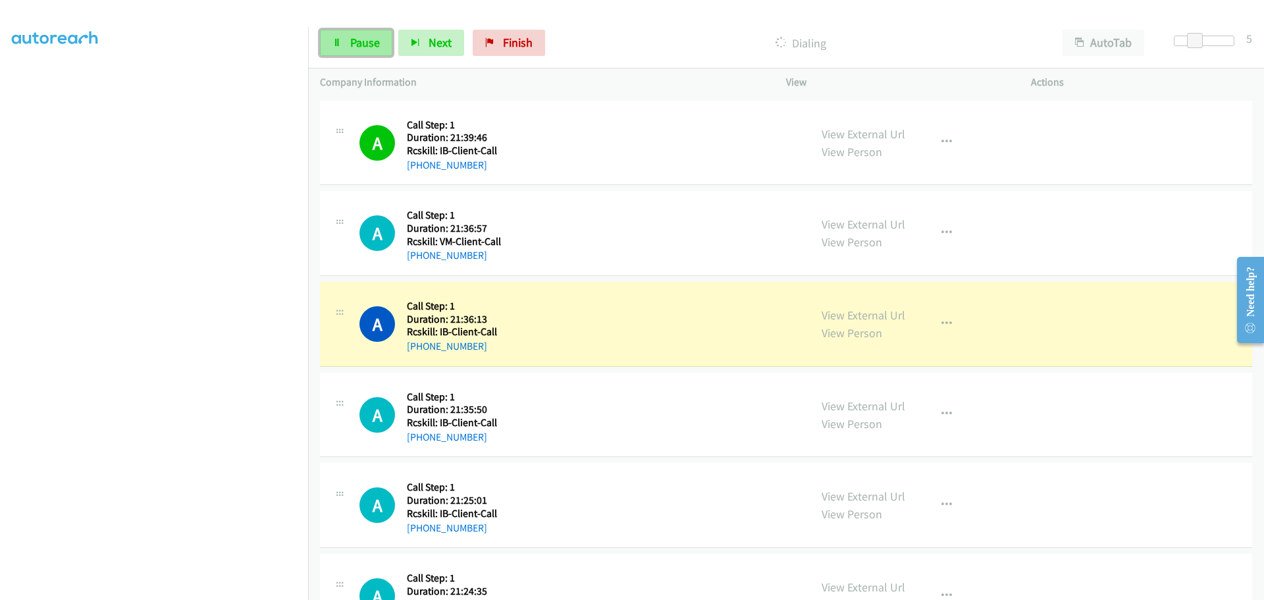
click at [376, 41] on span "Pause" at bounding box center [365, 42] width 30 height 15
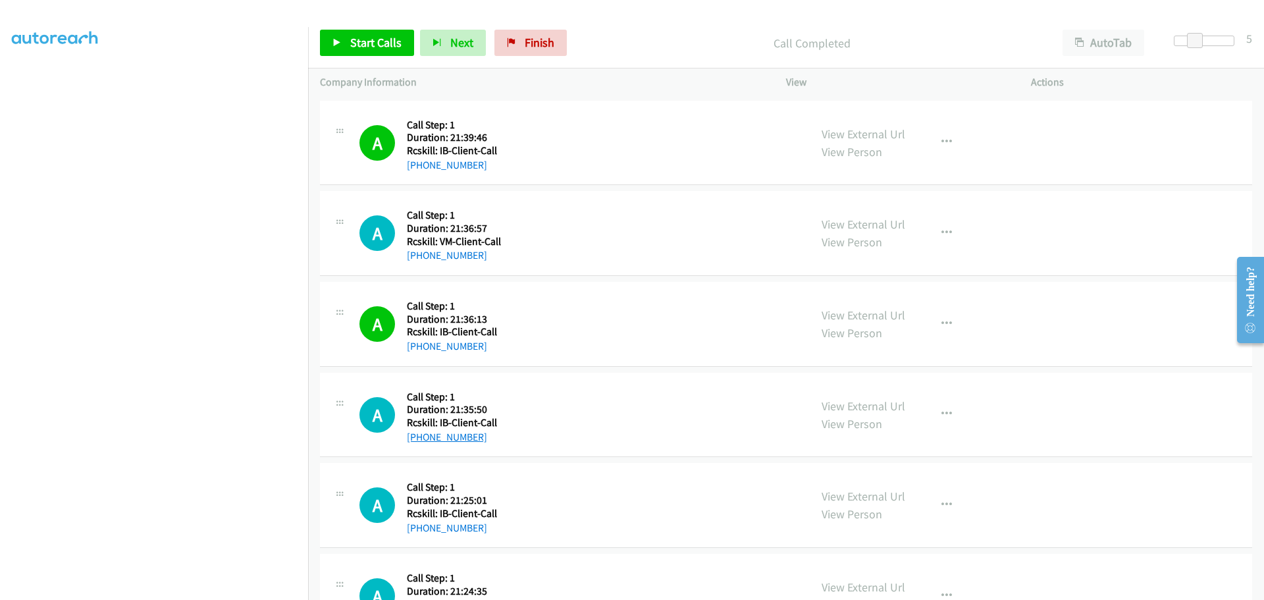
drag, startPoint x: 486, startPoint y: 434, endPoint x: 420, endPoint y: 434, distance: 65.8
click at [420, 434] on div "+1 305-796-2266" at bounding box center [452, 437] width 90 height 16
click at [525, 43] on span "Finish" at bounding box center [540, 42] width 30 height 15
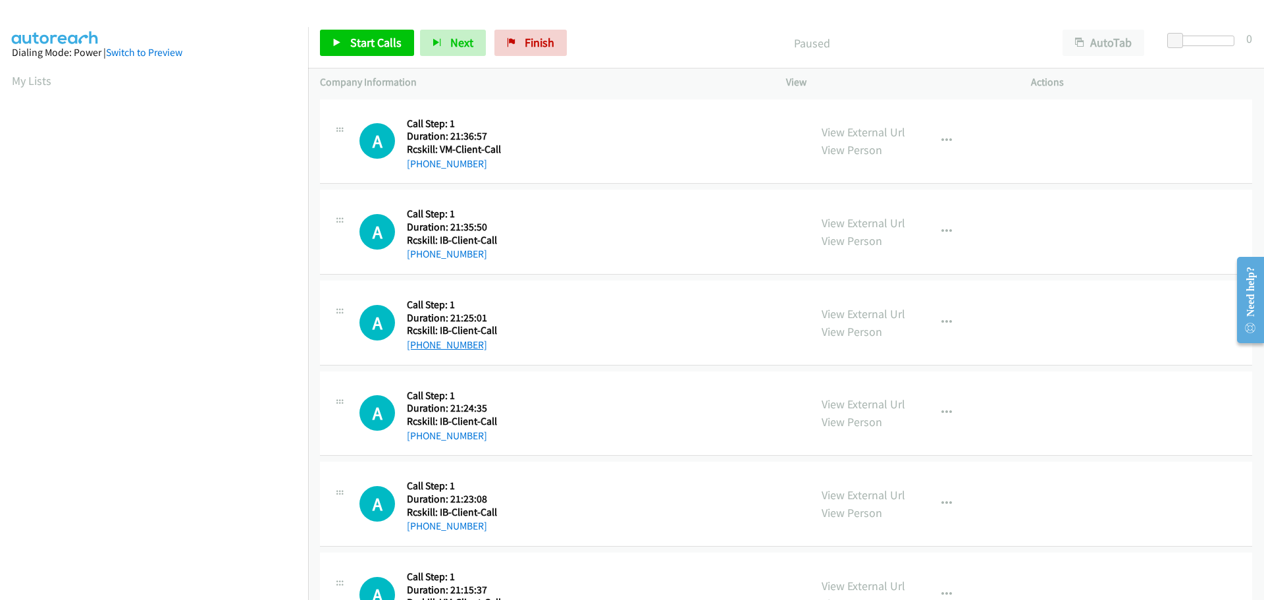
drag, startPoint x: 481, startPoint y: 346, endPoint x: 421, endPoint y: 342, distance: 60.7
click at [421, 342] on div "+1 443-324-6460" at bounding box center [453, 345] width 93 height 16
copy link "443-324-6460"
drag, startPoint x: 481, startPoint y: 435, endPoint x: 421, endPoint y: 434, distance: 59.9
click at [421, 434] on div "+1 813-629-1848" at bounding box center [453, 436] width 93 height 16
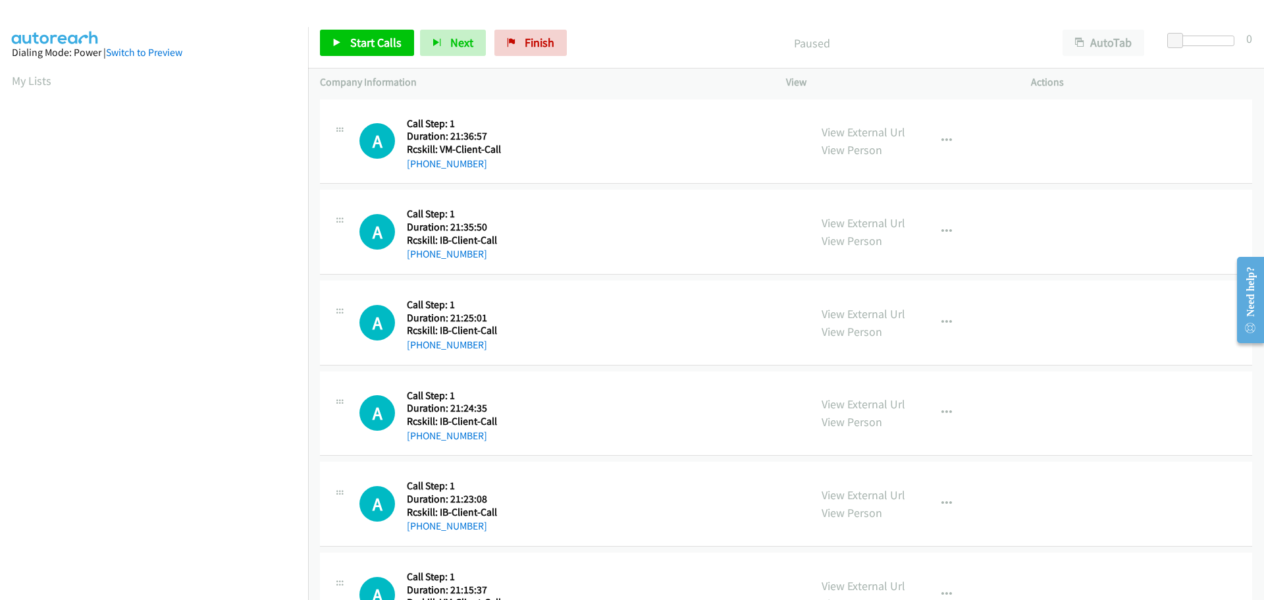
copy link "813-629-1848"
click at [941, 234] on icon "button" at bounding box center [946, 231] width 11 height 11
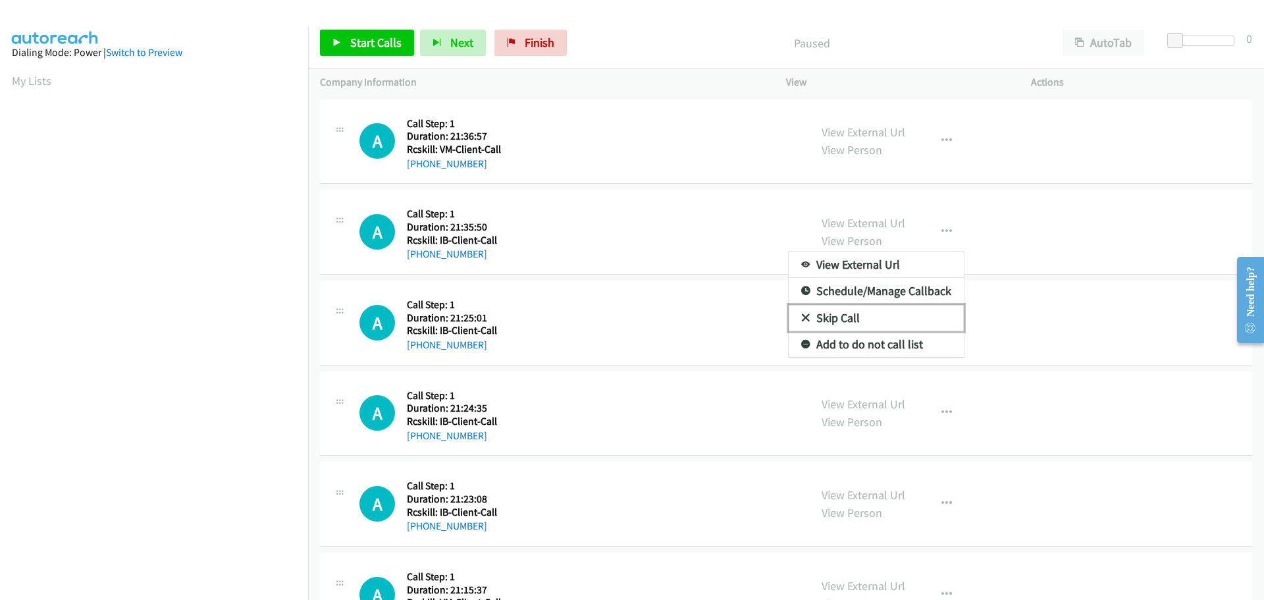
click at [820, 319] on link "Skip Call" at bounding box center [875, 318] width 175 height 26
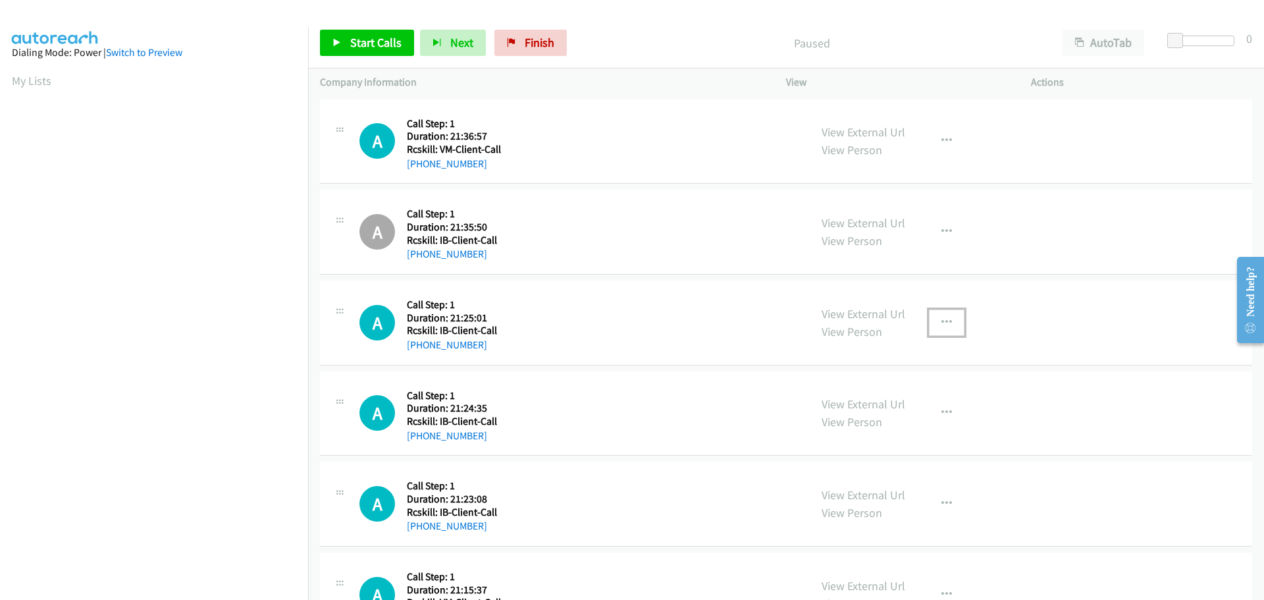
click at [941, 322] on icon "button" at bounding box center [946, 322] width 11 height 11
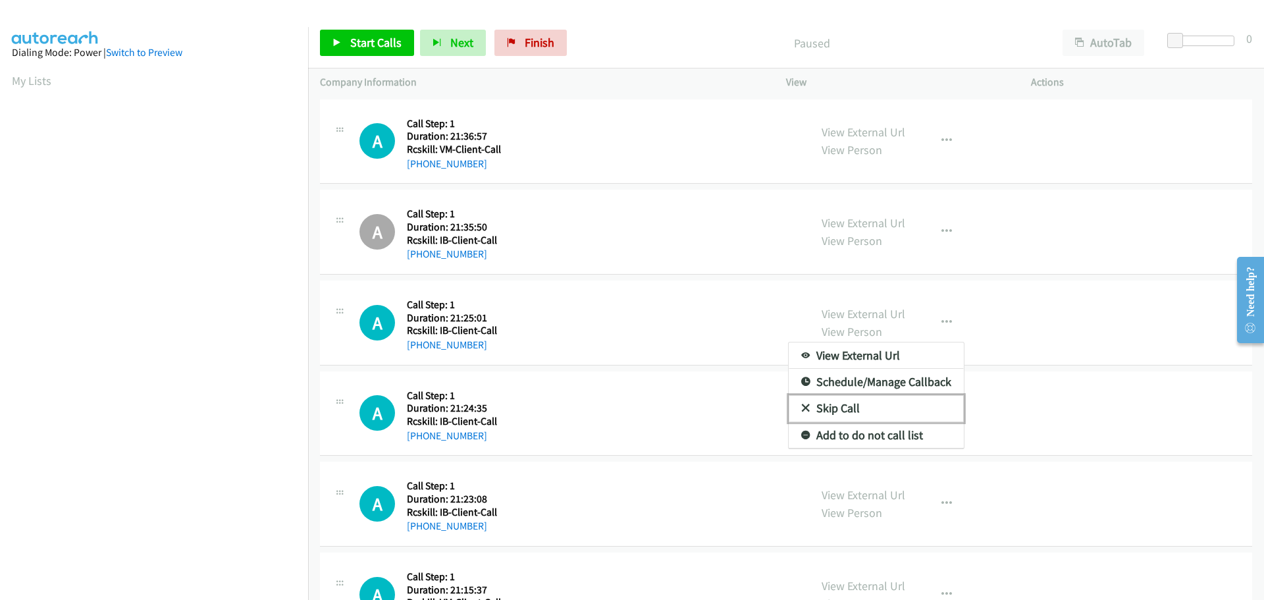
click at [840, 407] on link "Skip Call" at bounding box center [875, 408] width 175 height 26
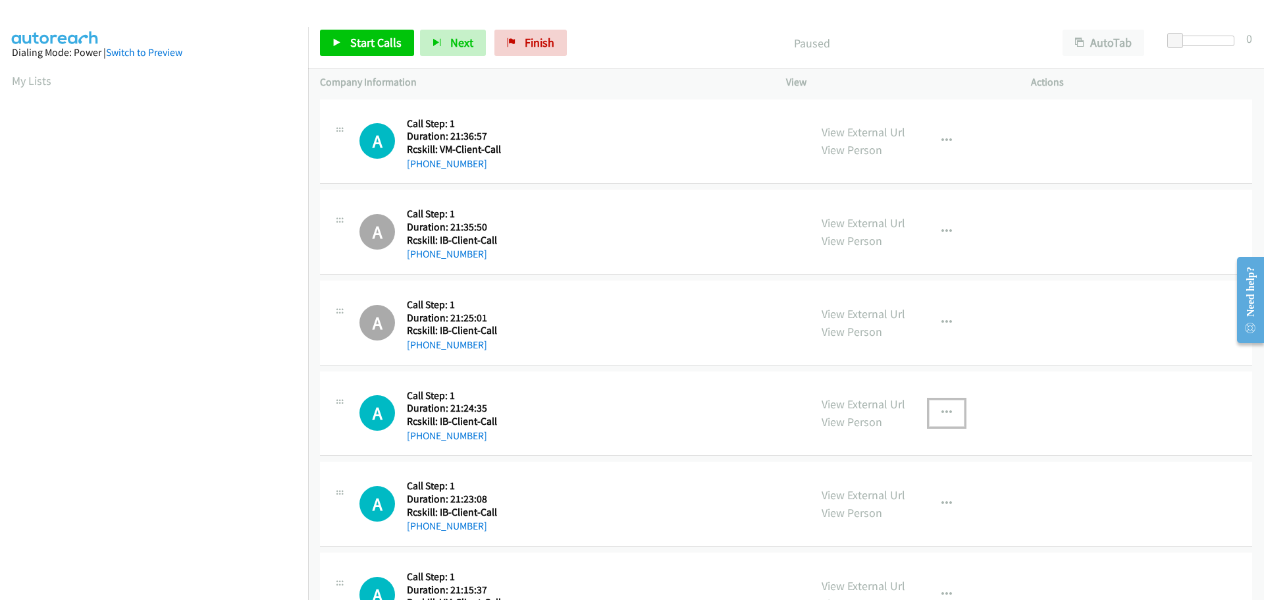
click at [941, 413] on icon "button" at bounding box center [946, 412] width 11 height 11
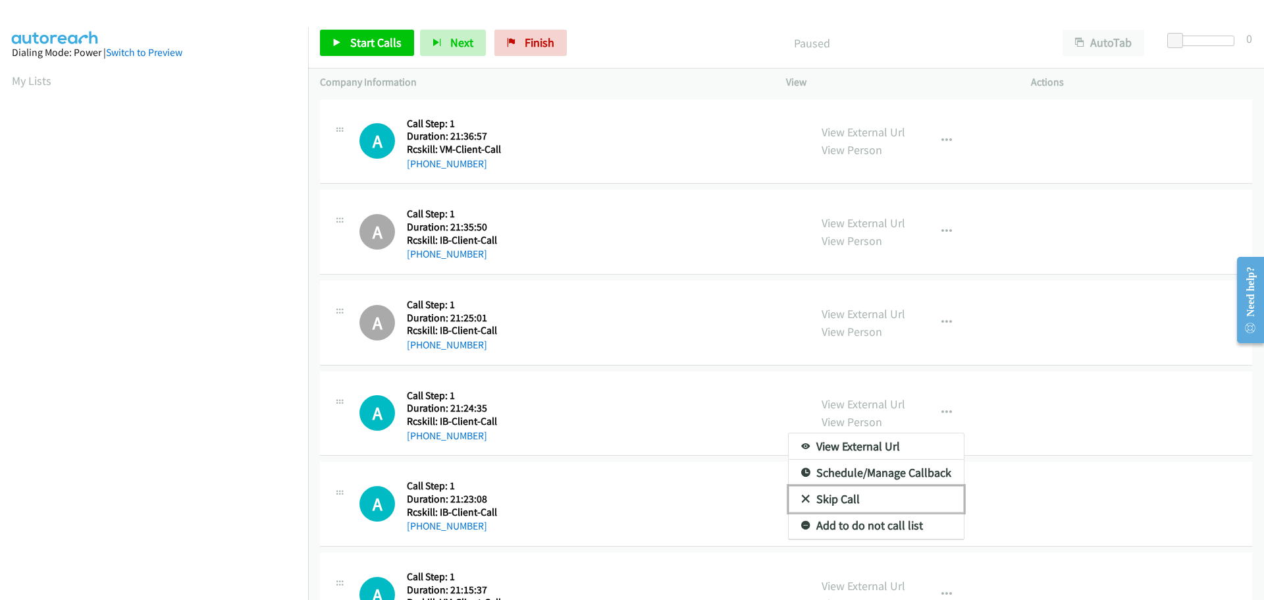
click at [819, 496] on link "Skip Call" at bounding box center [875, 499] width 175 height 26
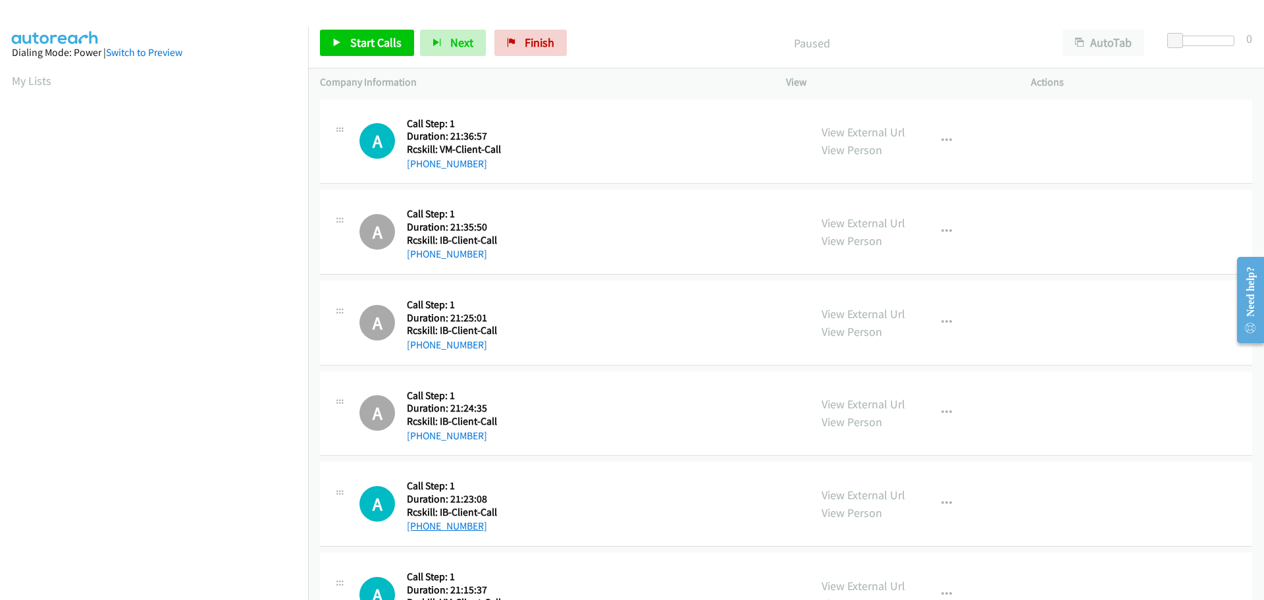
drag, startPoint x: 486, startPoint y: 528, endPoint x: 420, endPoint y: 528, distance: 65.8
click at [420, 528] on div "+1 540-642-5363" at bounding box center [453, 526] width 93 height 16
copy link "540-642-5363"
click at [530, 45] on span "Finish" at bounding box center [540, 42] width 30 height 15
drag, startPoint x: 484, startPoint y: 346, endPoint x: 418, endPoint y: 346, distance: 66.5
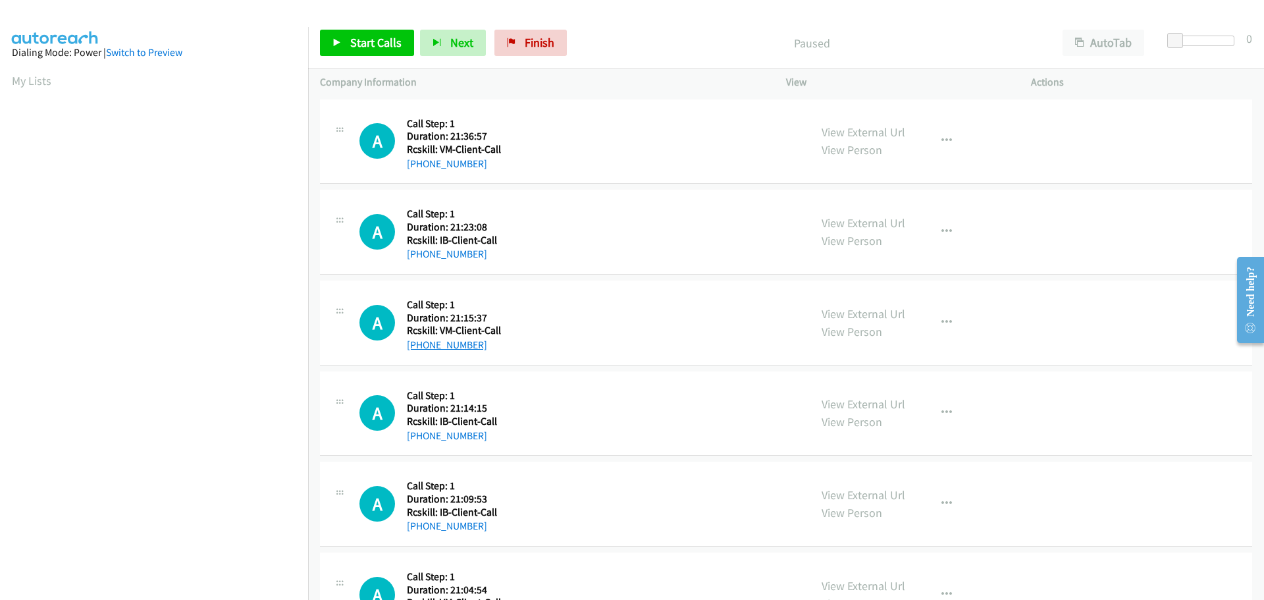
click at [418, 346] on div "+1 570-637-5028" at bounding box center [454, 345] width 94 height 16
copy link "570-637-5028"
drag, startPoint x: 488, startPoint y: 436, endPoint x: 417, endPoint y: 442, distance: 70.6
click at [417, 442] on div "+1 904-673-8172" at bounding box center [453, 436] width 93 height 16
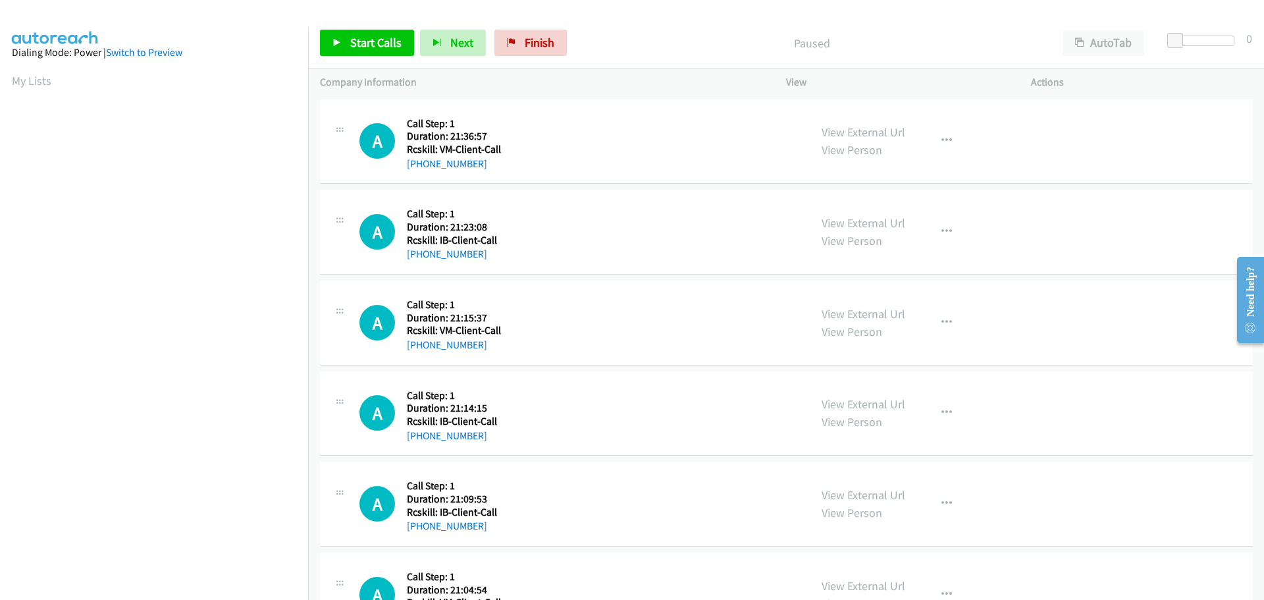
copy link "904-673-8172"
click at [361, 45] on span "Start Calls" at bounding box center [375, 42] width 51 height 15
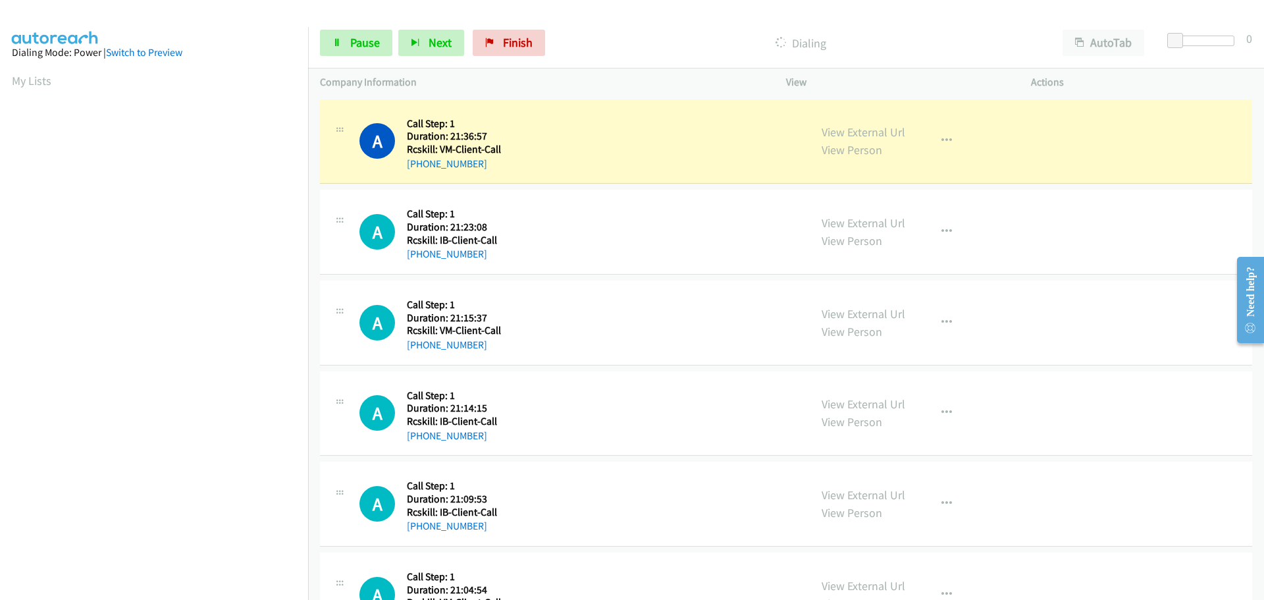
scroll to position [139, 0]
click at [344, 36] on link "Pause" at bounding box center [356, 43] width 72 height 26
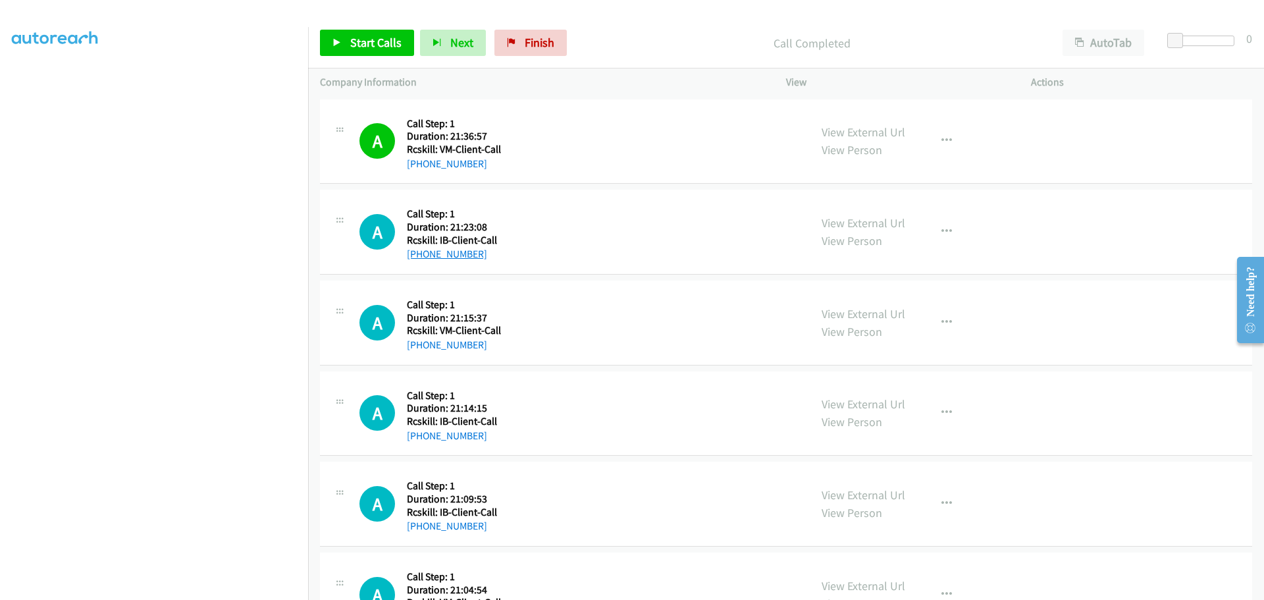
drag, startPoint x: 489, startPoint y: 257, endPoint x: 421, endPoint y: 257, distance: 68.4
click at [421, 257] on div "+1 540-642-5363" at bounding box center [453, 254] width 93 height 16
click at [370, 42] on span "Start Calls" at bounding box center [375, 42] width 51 height 15
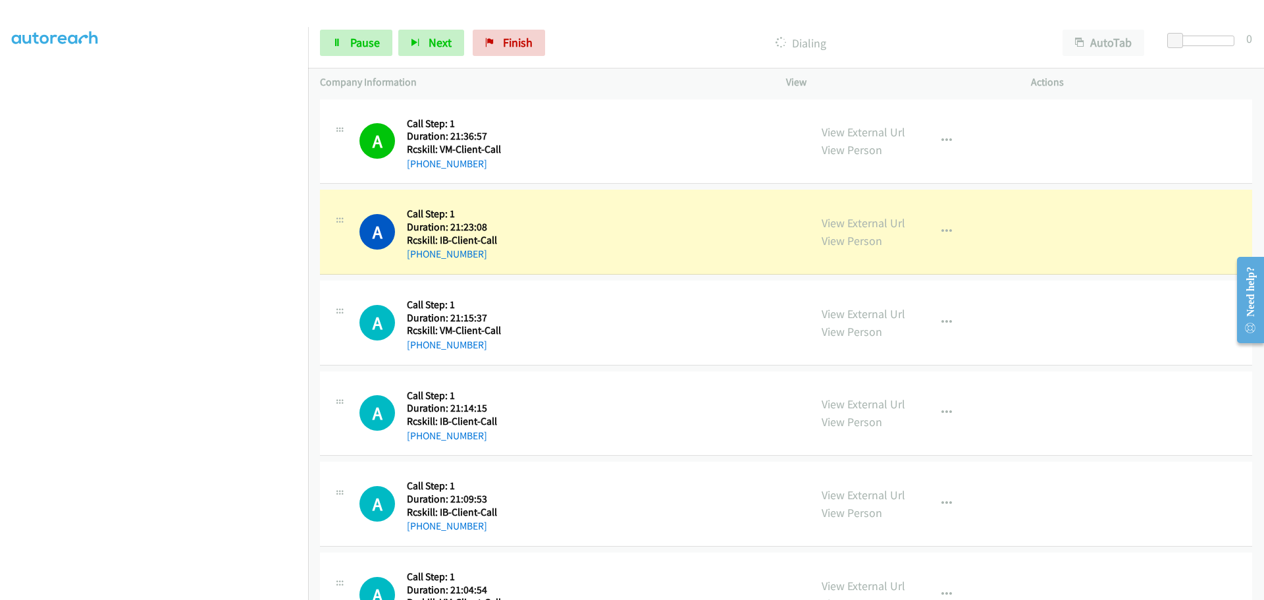
click at [405, 14] on div at bounding box center [626, 25] width 1252 height 51
click at [355, 43] on span "Pause" at bounding box center [365, 42] width 30 height 15
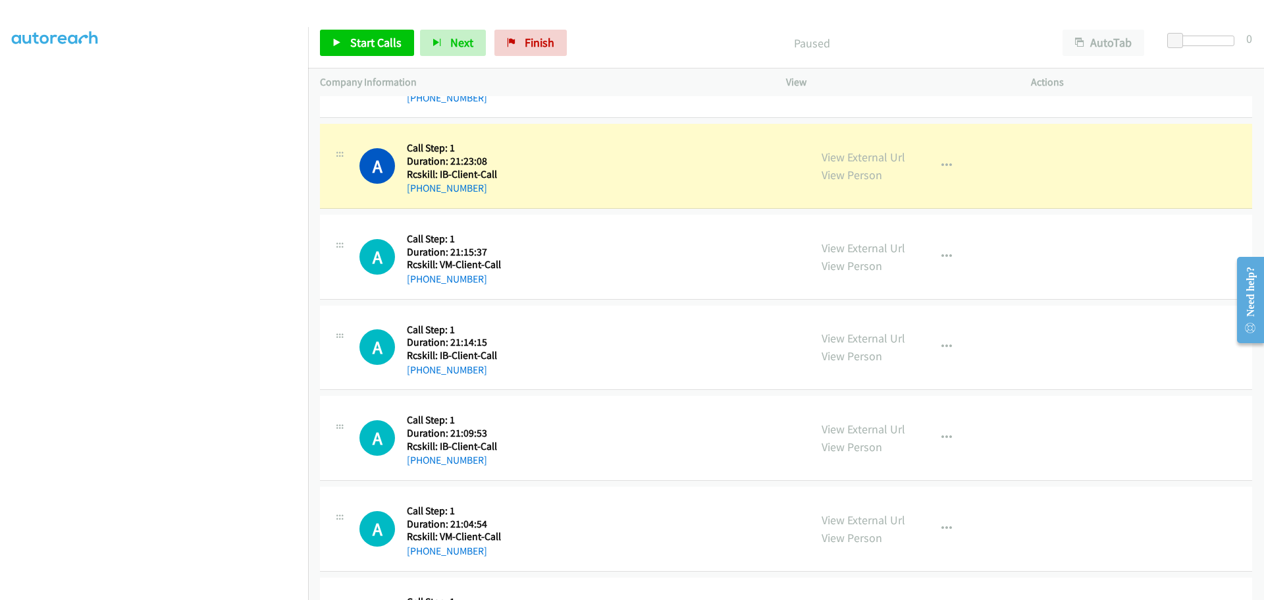
scroll to position [132, 0]
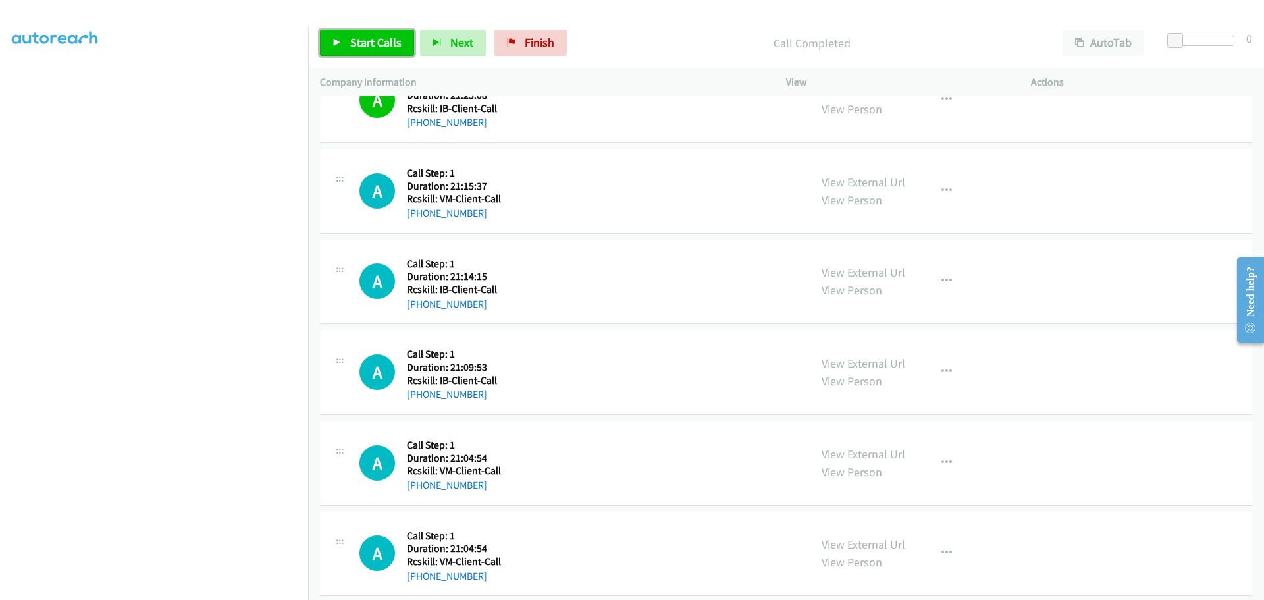
click at [361, 43] on span "Start Calls" at bounding box center [375, 42] width 51 height 15
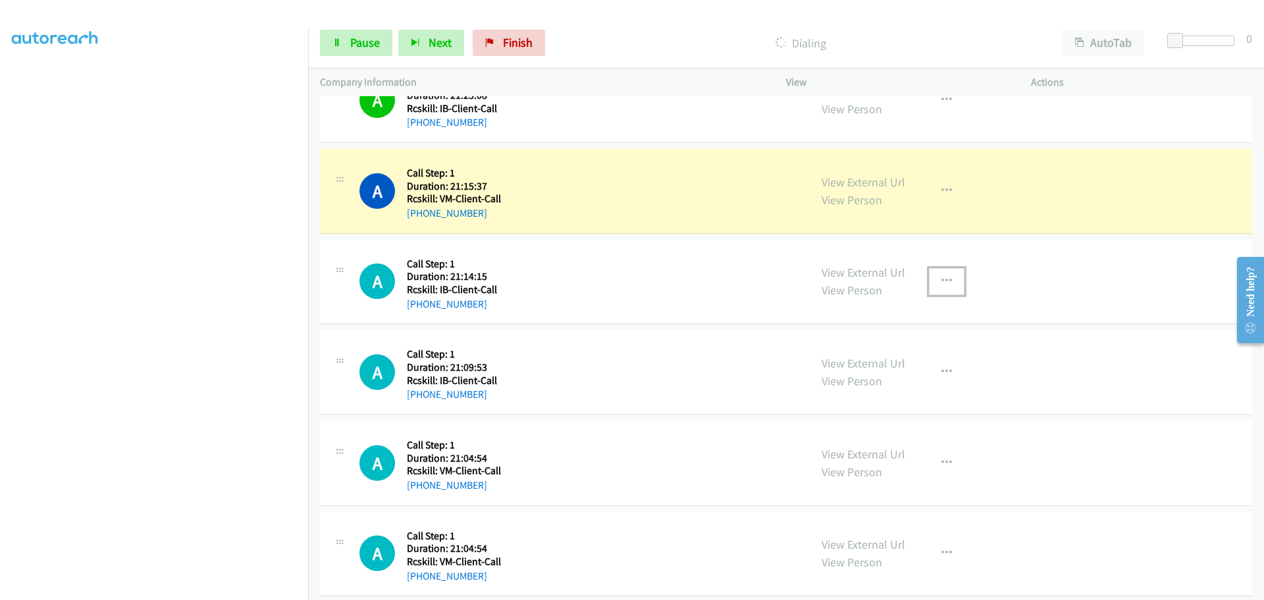
click at [943, 276] on icon "button" at bounding box center [946, 281] width 11 height 11
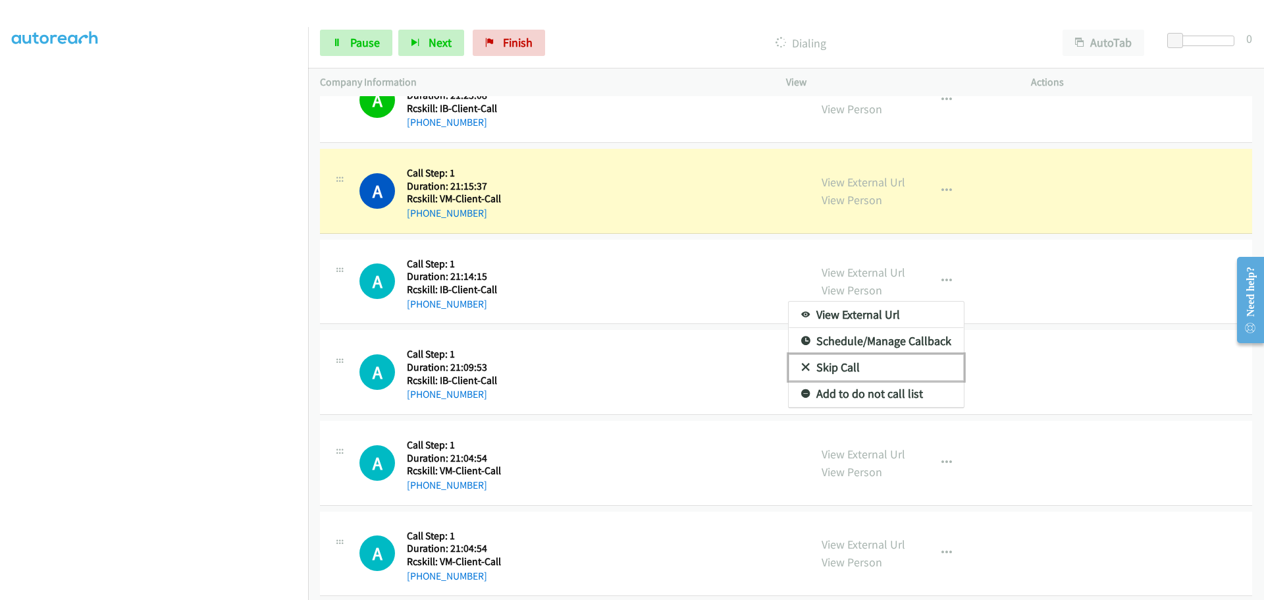
click at [822, 363] on link "Skip Call" at bounding box center [875, 367] width 175 height 26
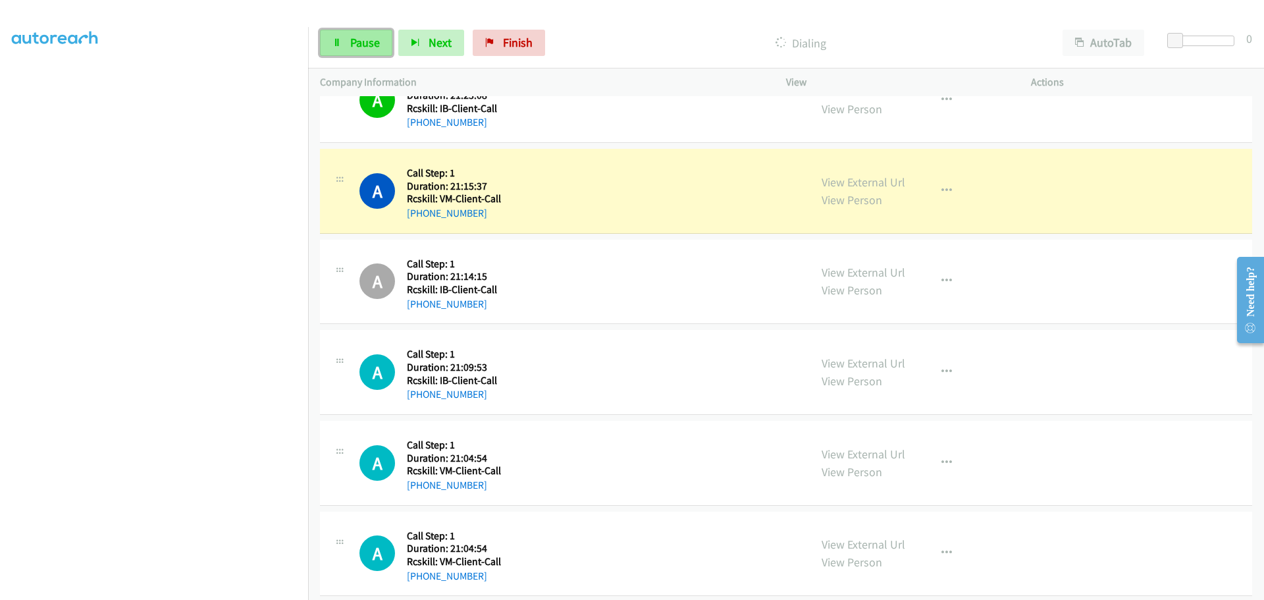
click at [353, 43] on span "Pause" at bounding box center [365, 42] width 30 height 15
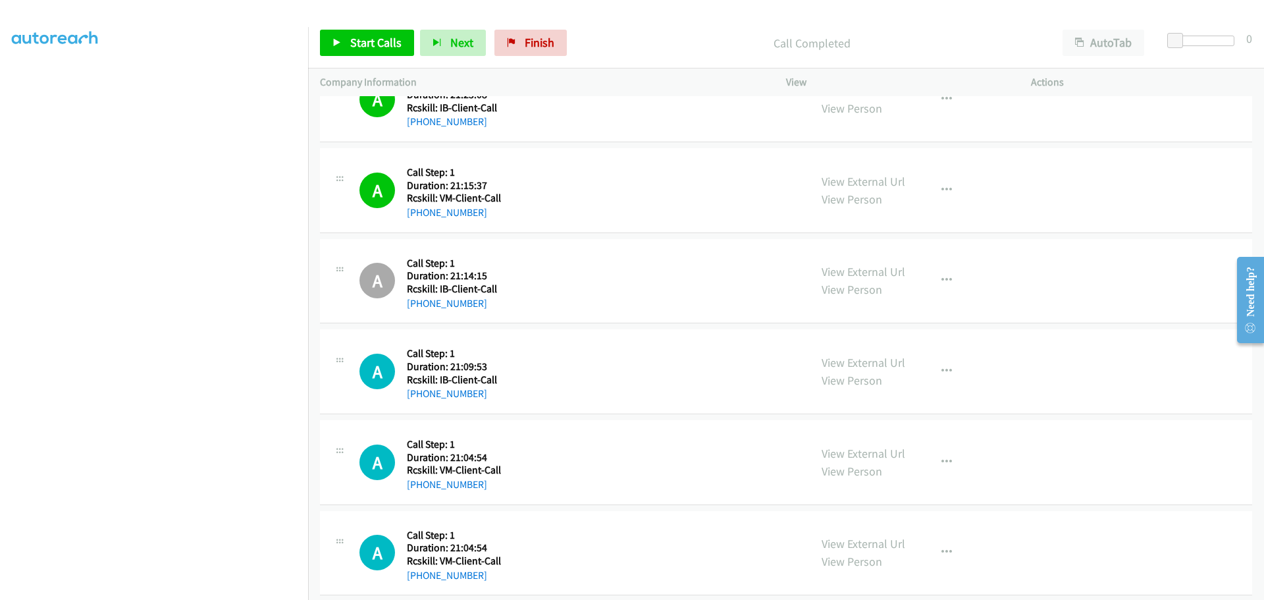
scroll to position [197, 0]
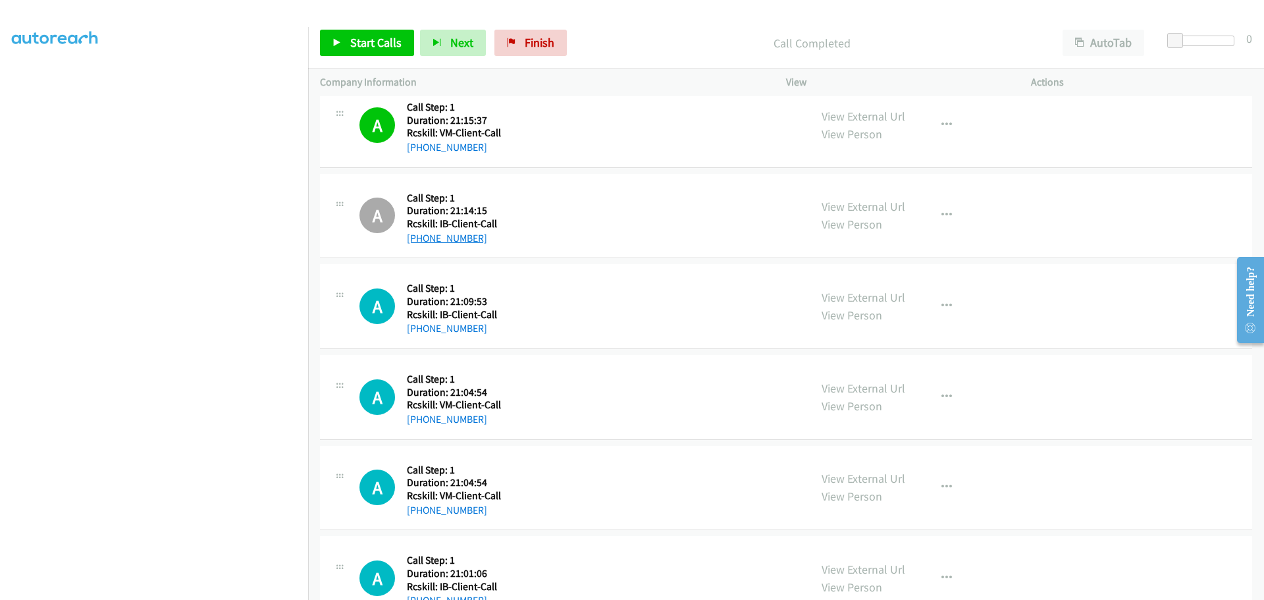
drag, startPoint x: 498, startPoint y: 245, endPoint x: 419, endPoint y: 240, distance: 79.2
click at [419, 240] on div "+1 904-673-8172" at bounding box center [453, 238] width 93 height 16
copy link "904-673-8172"
click at [941, 215] on icon "button" at bounding box center [946, 215] width 11 height 11
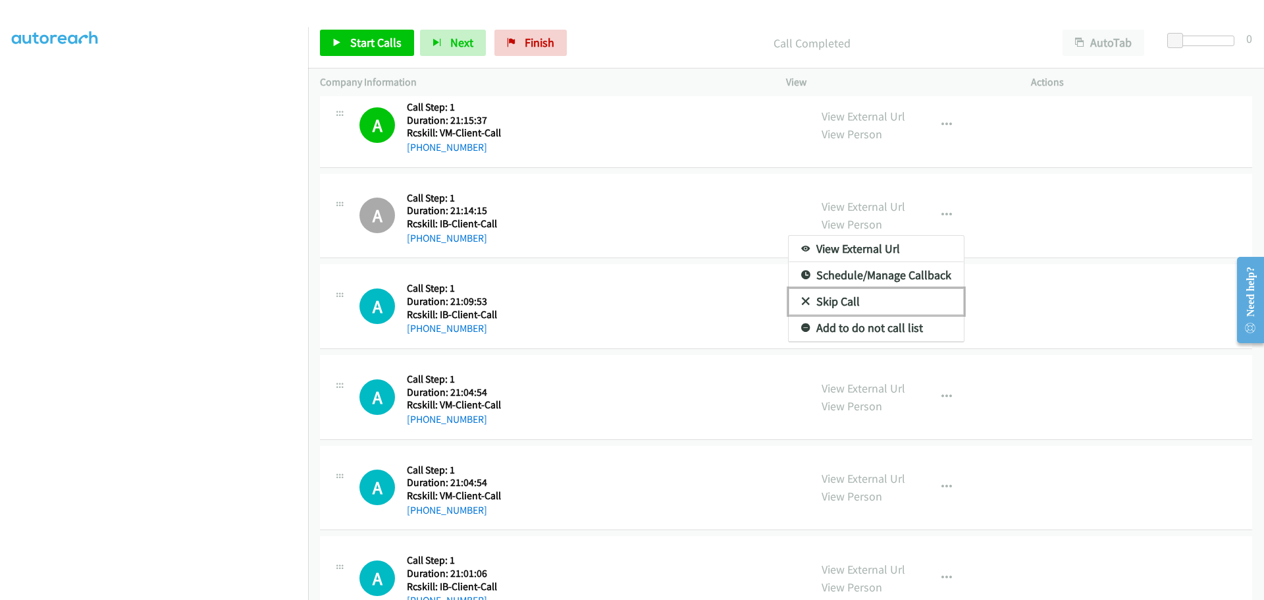
click at [821, 296] on link "Skip Call" at bounding box center [875, 301] width 175 height 26
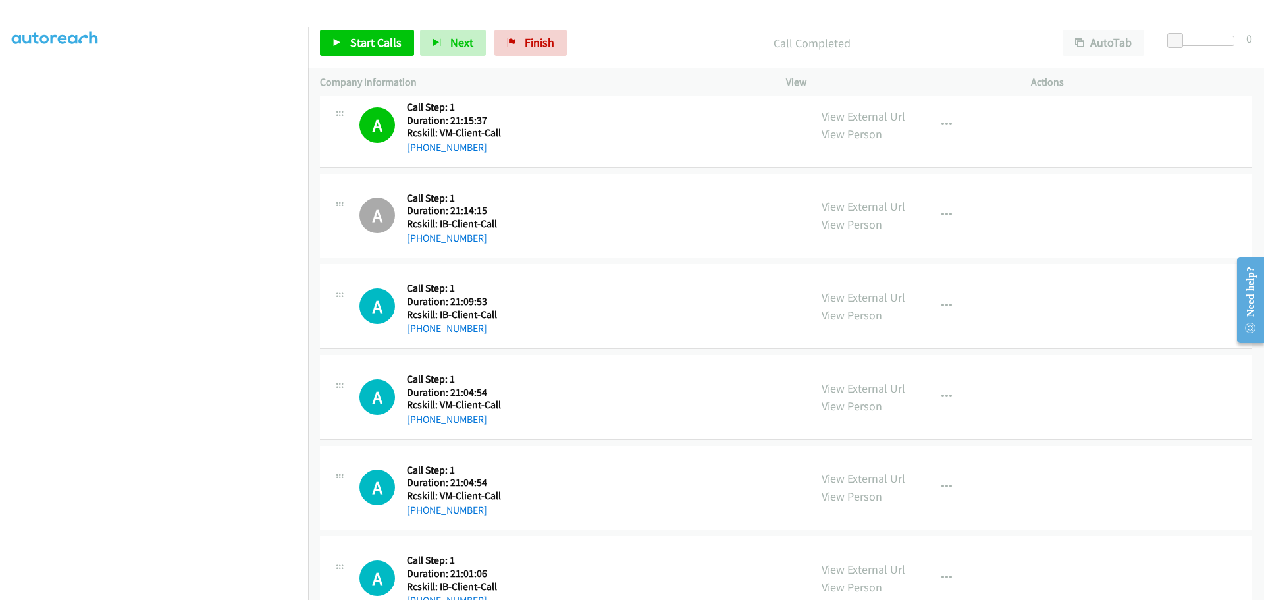
drag, startPoint x: 483, startPoint y: 331, endPoint x: 421, endPoint y: 329, distance: 62.6
click at [421, 329] on div "[PHONE_NUMBER]" at bounding box center [453, 328] width 93 height 16
copy link "[PHONE_NUMBER]"
click at [530, 40] on span "Finish" at bounding box center [540, 42] width 30 height 15
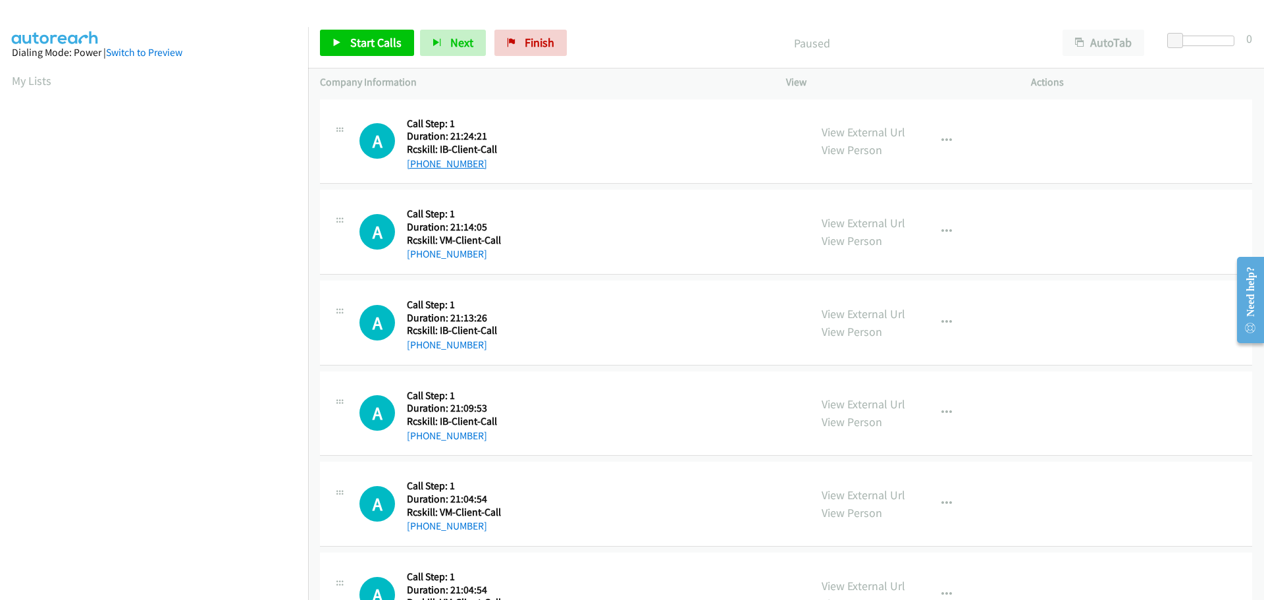
drag, startPoint x: 492, startPoint y: 164, endPoint x: 421, endPoint y: 165, distance: 71.7
click at [421, 165] on div "[PHONE_NUMBER]" at bounding box center [495, 164] width 176 height 16
copy link "[PHONE_NUMBER]"
drag, startPoint x: 485, startPoint y: 251, endPoint x: 420, endPoint y: 258, distance: 65.6
click at [420, 258] on div "[PHONE_NUMBER]" at bounding box center [495, 254] width 176 height 16
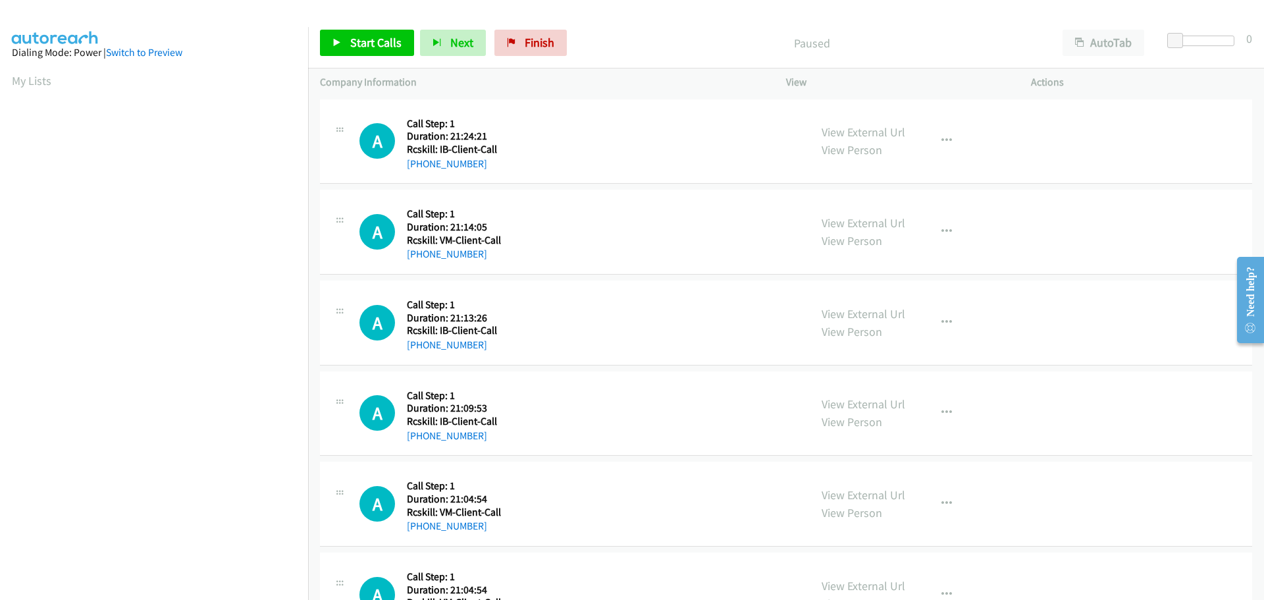
copy link "[PHONE_NUMBER]"
drag, startPoint x: 478, startPoint y: 346, endPoint x: 419, endPoint y: 351, distance: 58.8
click at [419, 351] on div "[PHONE_NUMBER]" at bounding box center [495, 345] width 176 height 16
copy link "[PHONE_NUMBER]"
click at [356, 45] on span "Start Calls" at bounding box center [375, 42] width 51 height 15
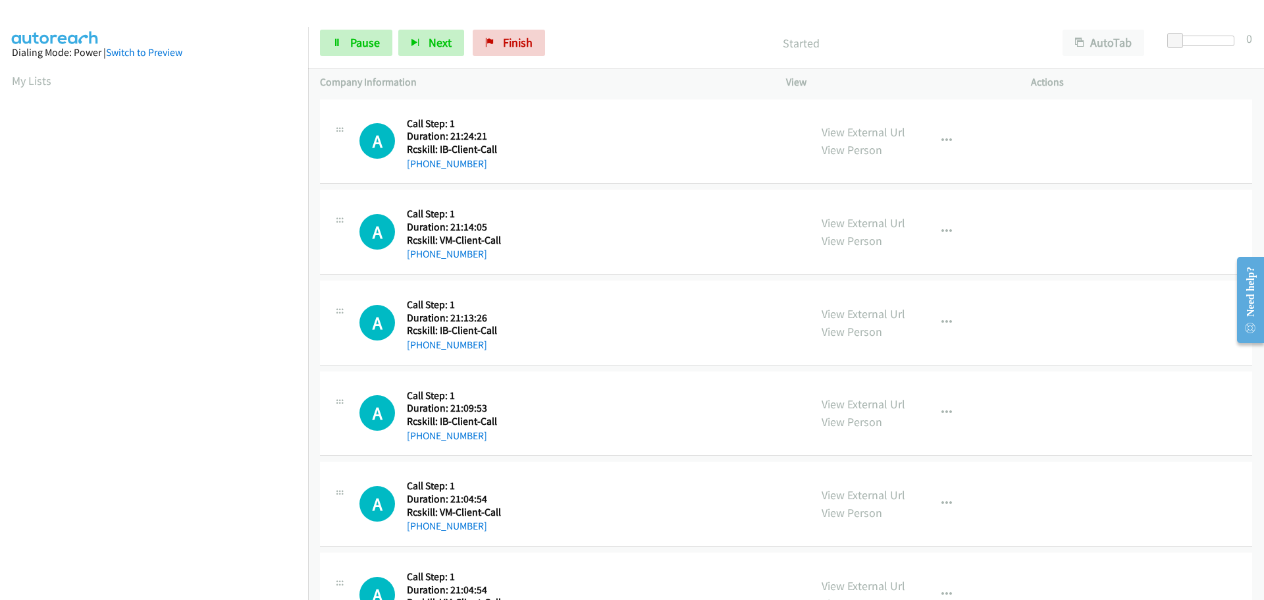
click at [549, 163] on div "[PHONE_NUMBER]" at bounding box center [495, 164] width 176 height 16
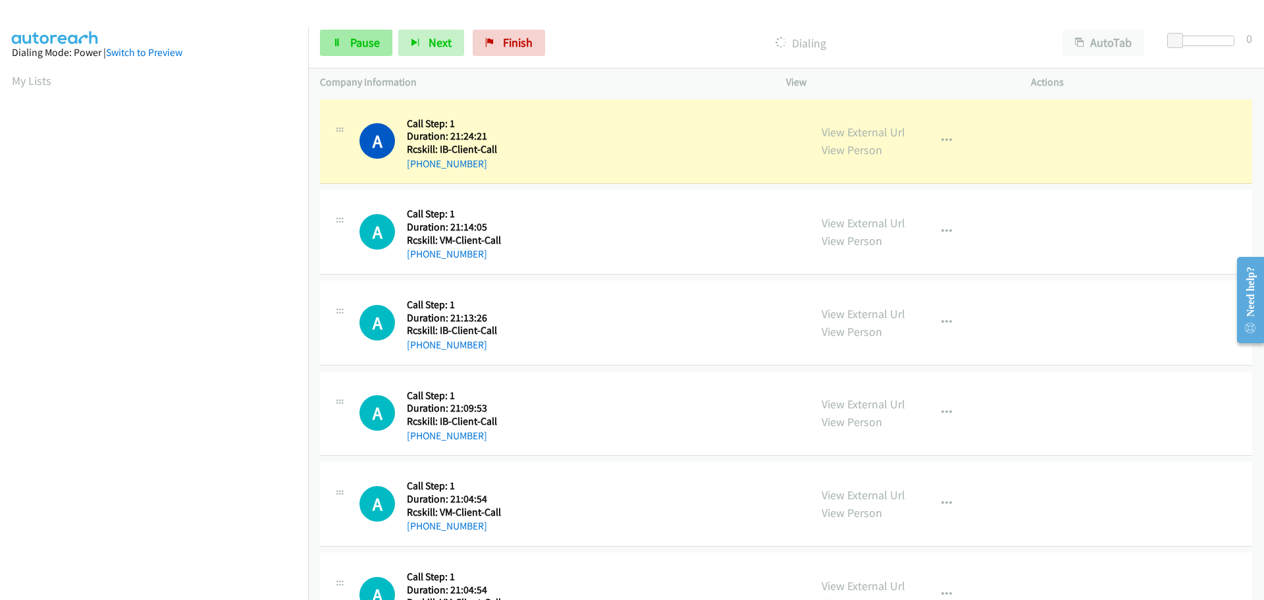
scroll to position [139, 0]
click at [347, 42] on link "Pause" at bounding box center [356, 43] width 72 height 26
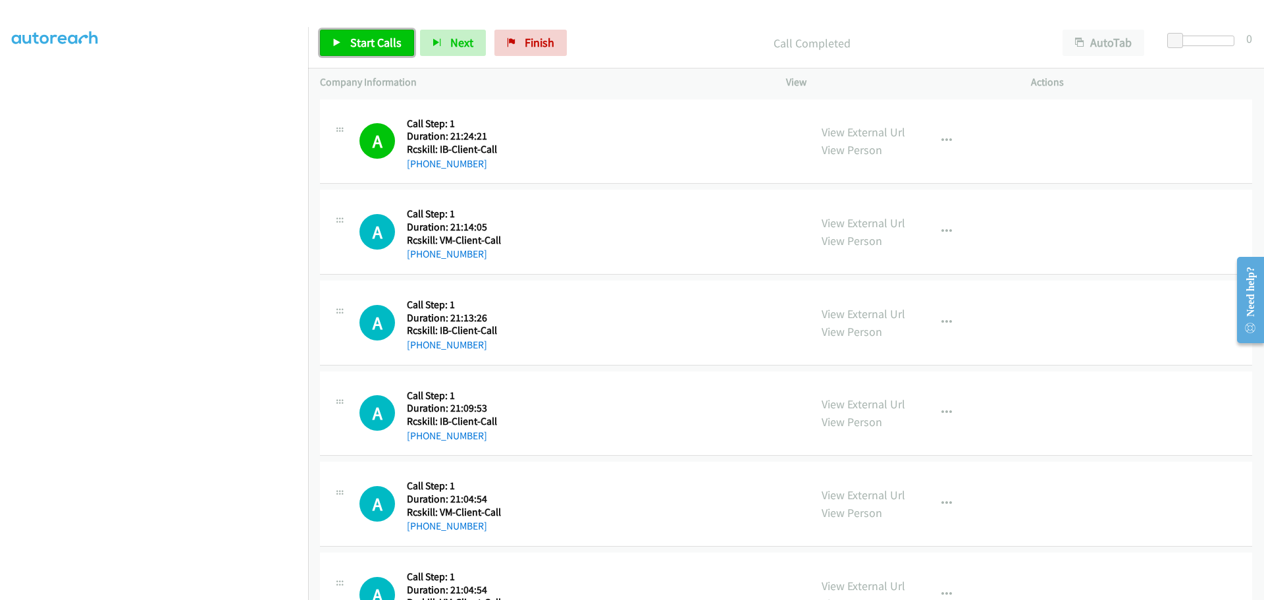
click at [339, 44] on icon at bounding box center [336, 43] width 9 height 9
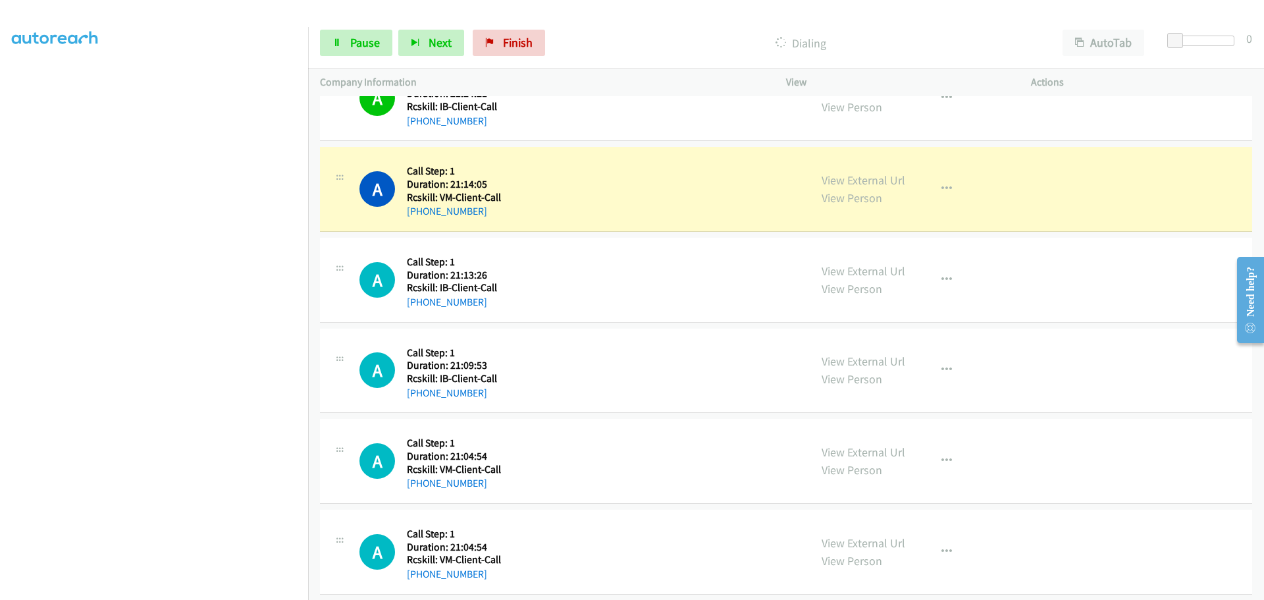
scroll to position [66, 0]
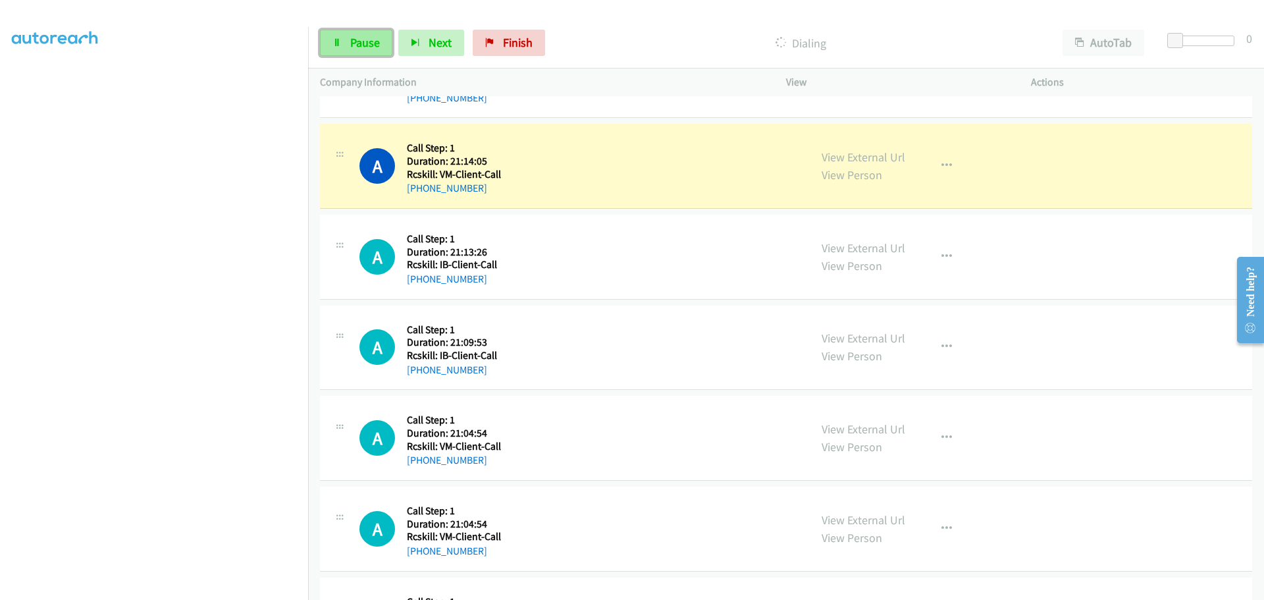
click at [344, 41] on link "Pause" at bounding box center [356, 43] width 72 height 26
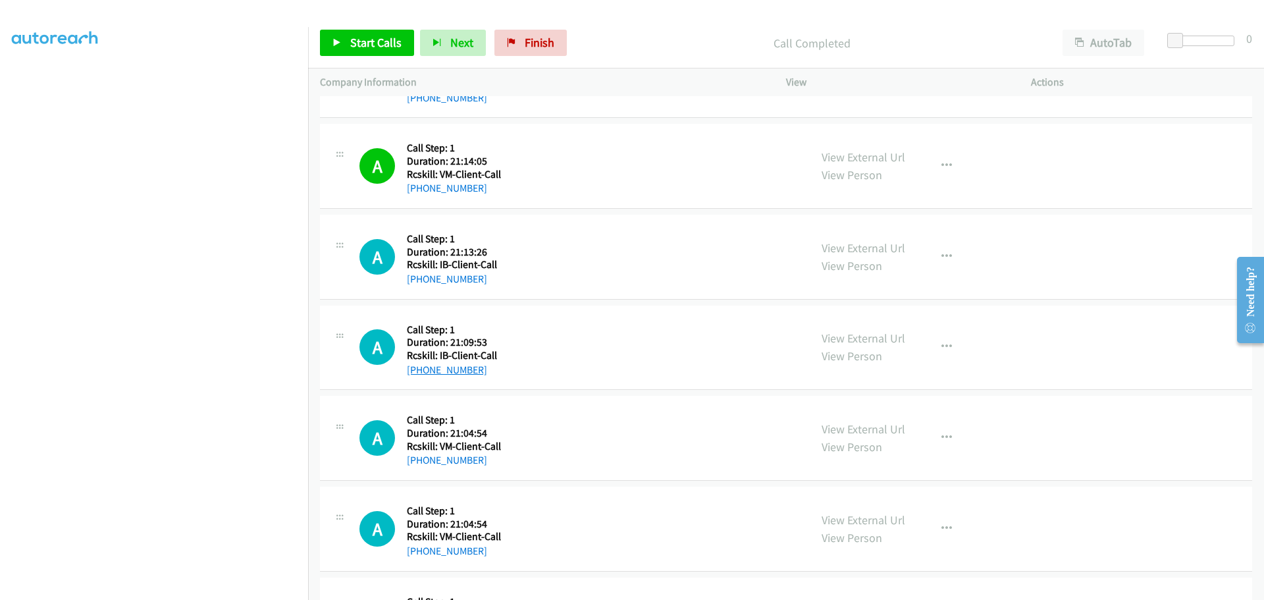
drag, startPoint x: 480, startPoint y: 364, endPoint x: 418, endPoint y: 374, distance: 63.4
click at [418, 374] on div "[PHONE_NUMBER]" at bounding box center [495, 370] width 176 height 16
copy link "[PHONE_NUMBER]"
click at [945, 347] on icon "button" at bounding box center [946, 347] width 11 height 11
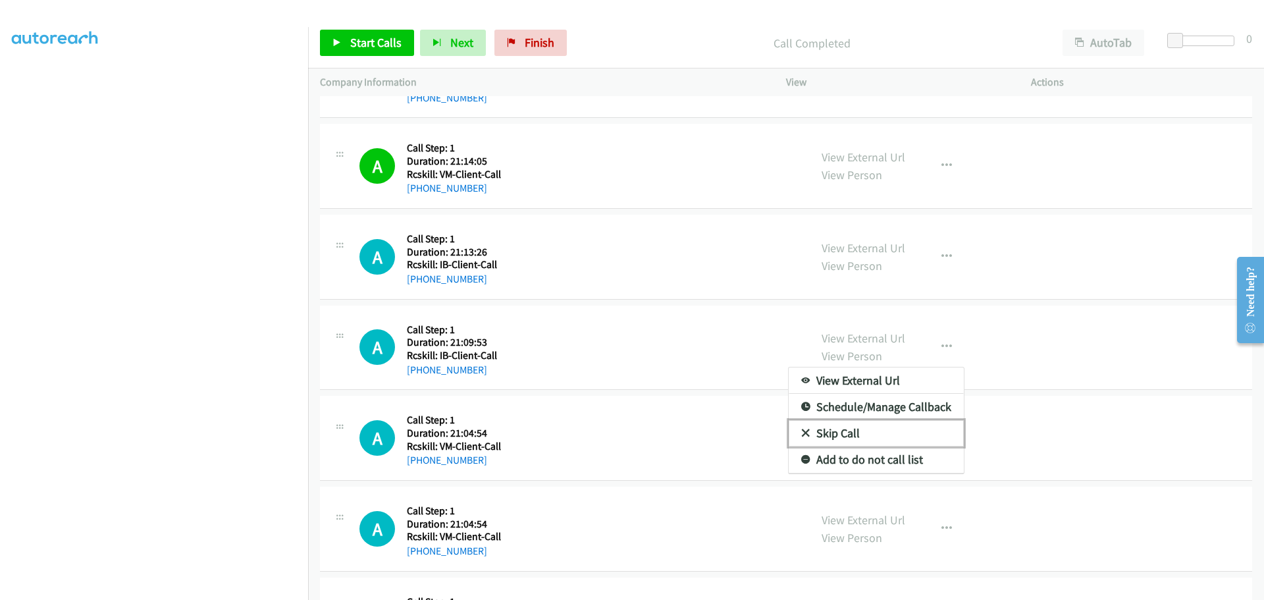
click at [848, 434] on link "Skip Call" at bounding box center [875, 433] width 175 height 26
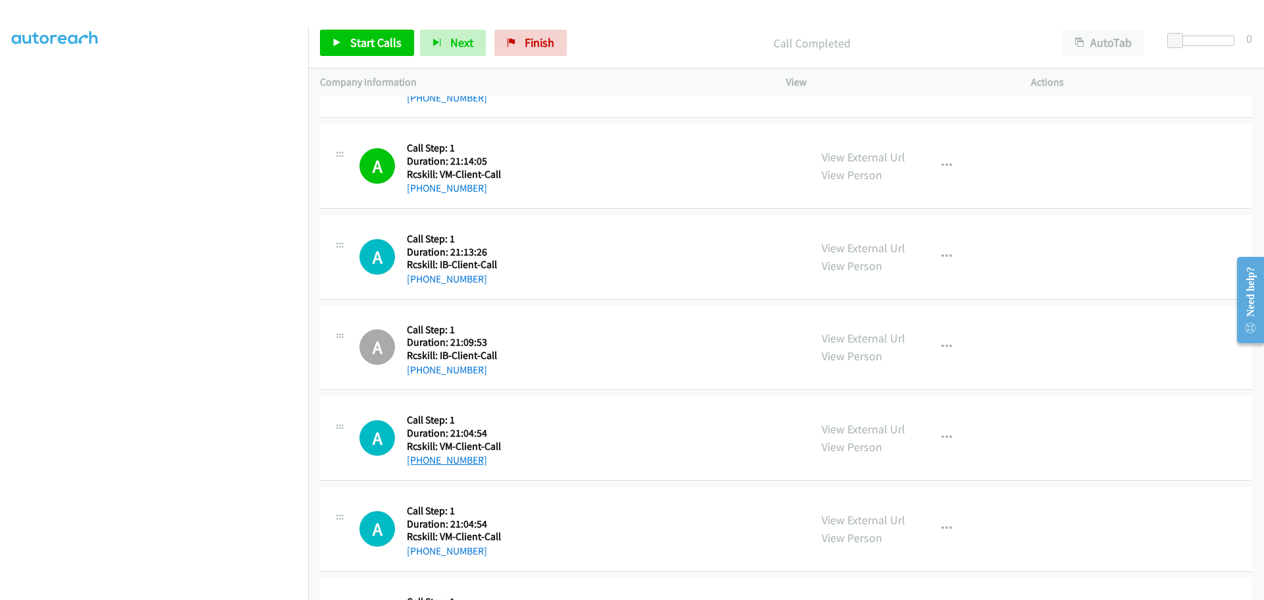
drag, startPoint x: 490, startPoint y: 459, endPoint x: 421, endPoint y: 458, distance: 69.1
click at [421, 458] on div "[PHONE_NUMBER]" at bounding box center [495, 460] width 176 height 16
copy link "[PHONE_NUMBER]"
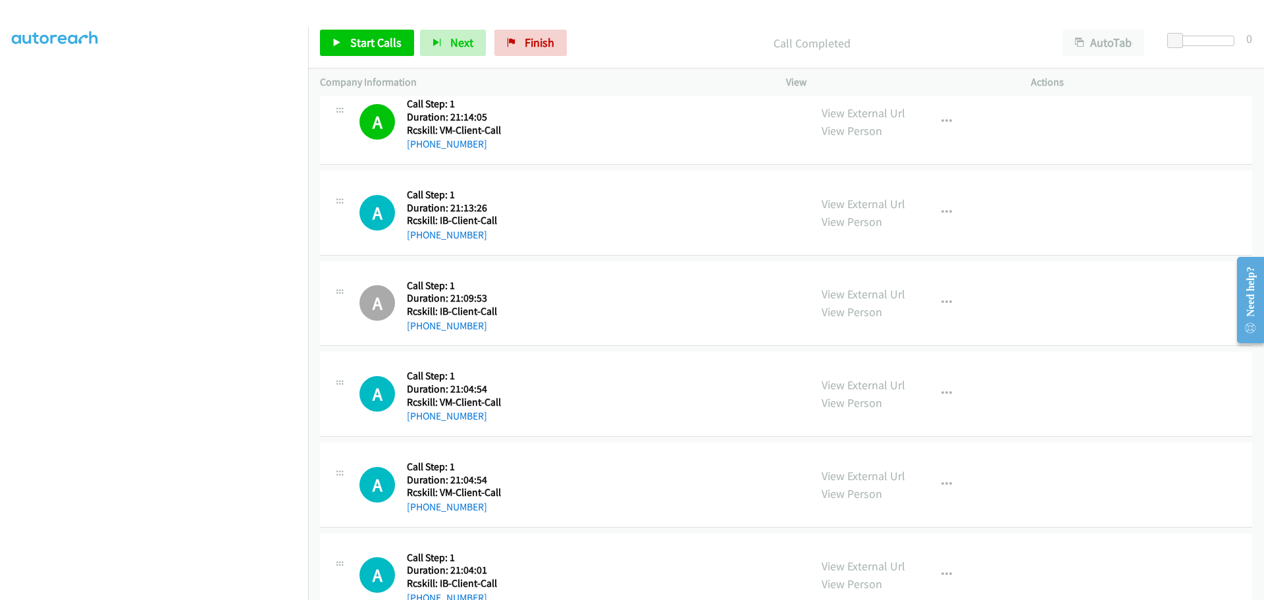
scroll to position [132, 0]
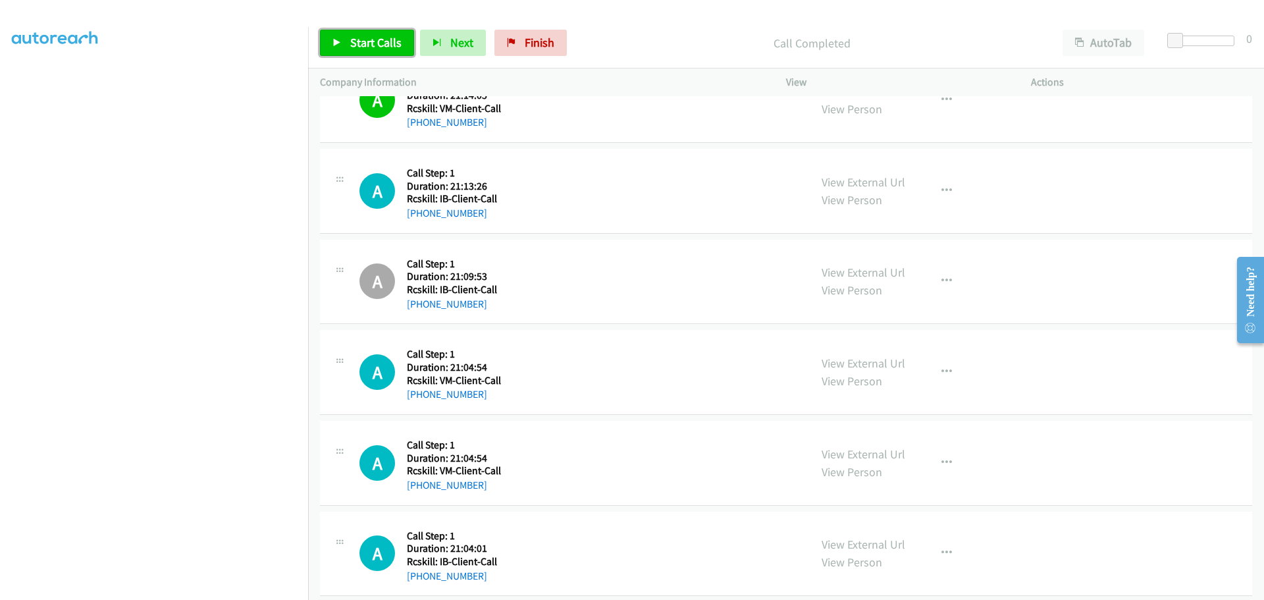
click at [386, 47] on span "Start Calls" at bounding box center [375, 42] width 51 height 15
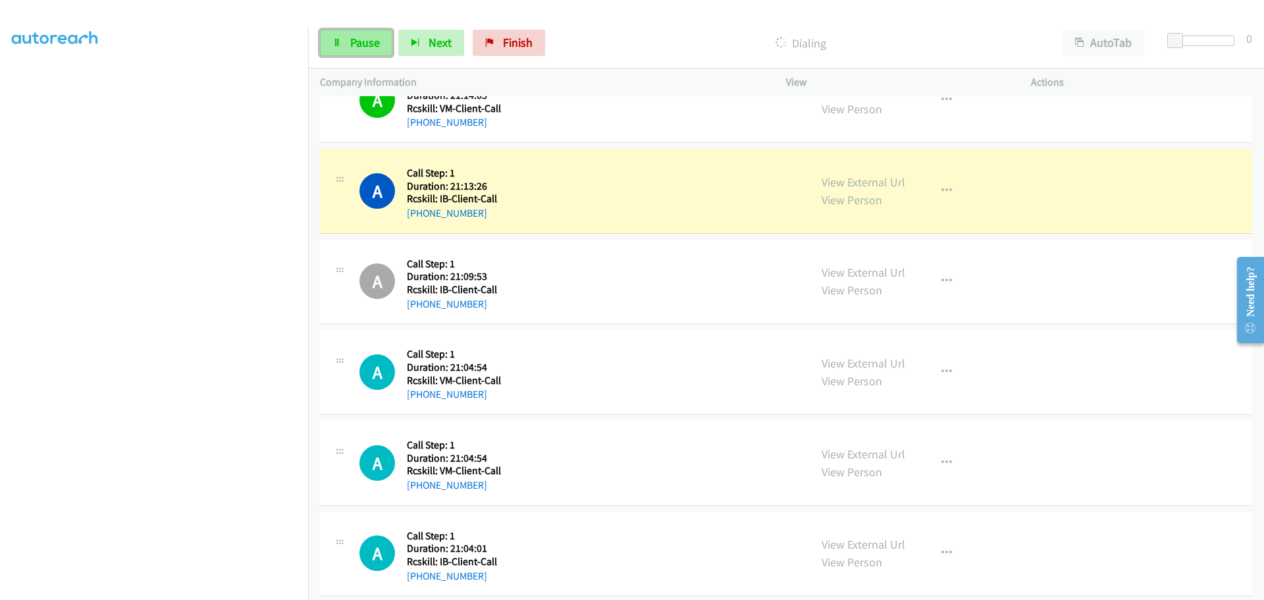
click at [355, 45] on span "Pause" at bounding box center [365, 42] width 30 height 15
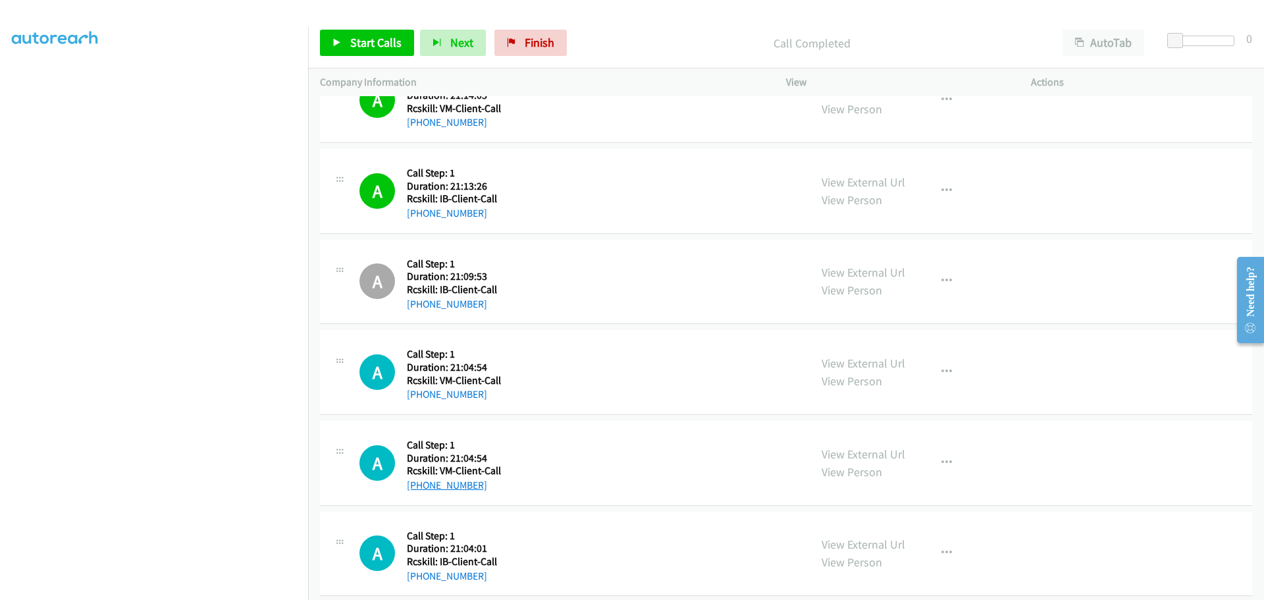
drag, startPoint x: 486, startPoint y: 483, endPoint x: 420, endPoint y: 485, distance: 65.8
click at [420, 485] on div "[PHONE_NUMBER]" at bounding box center [495, 485] width 176 height 16
copy link "[PHONE_NUMBER]"
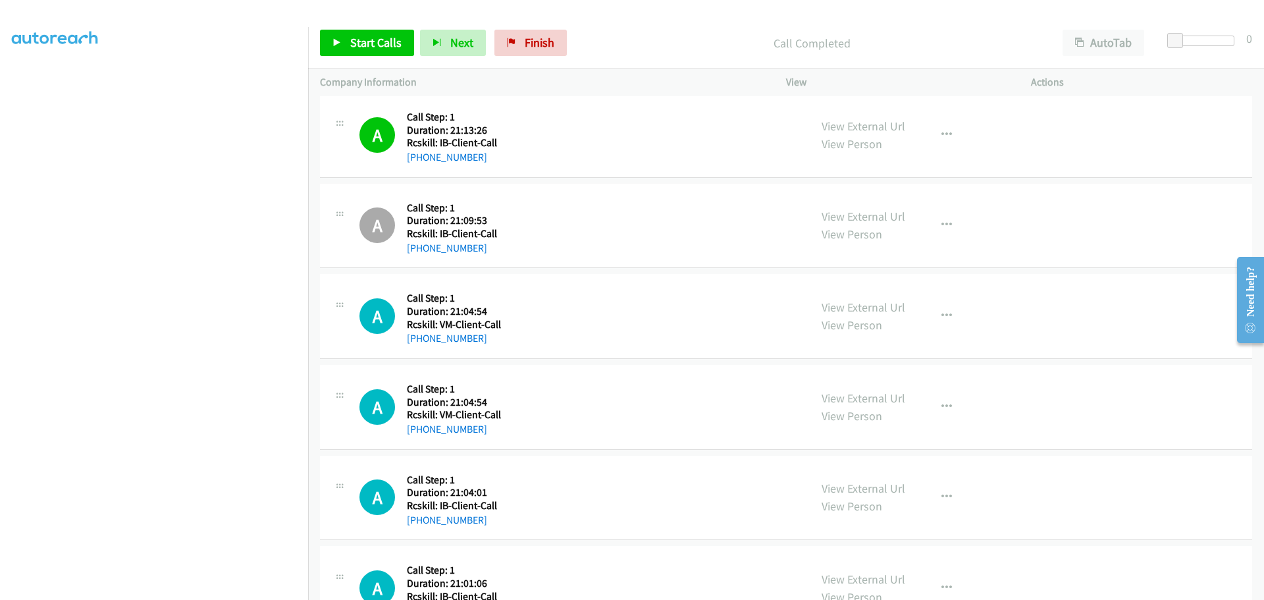
scroll to position [197, 0]
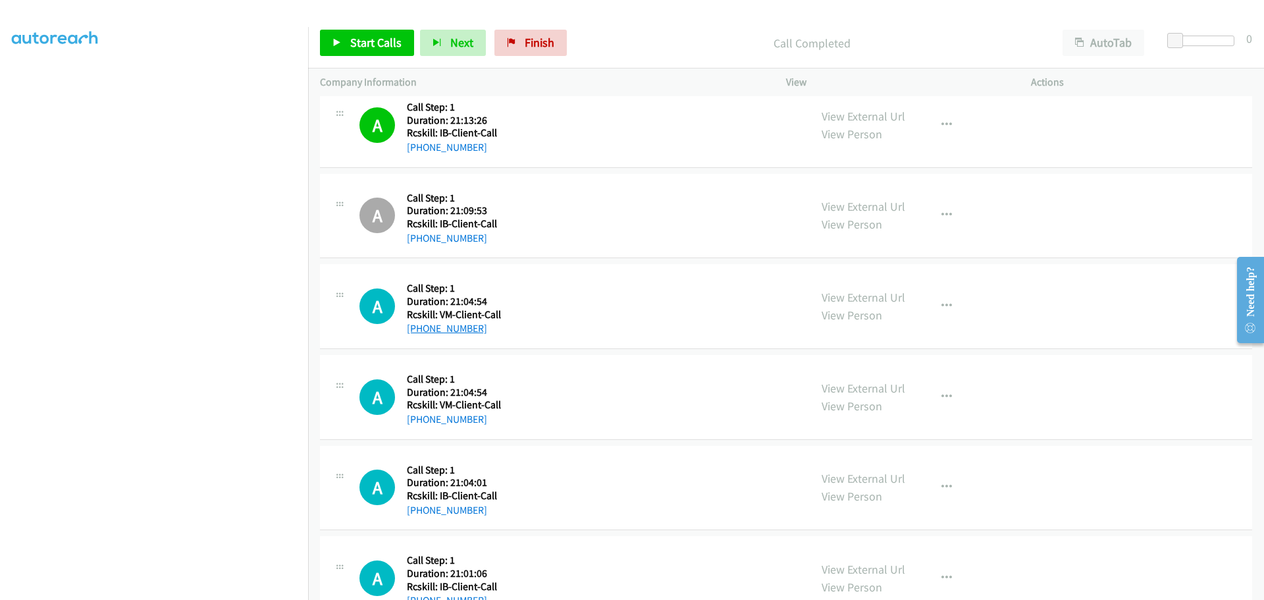
drag, startPoint x: 526, startPoint y: 327, endPoint x: 468, endPoint y: 326, distance: 58.6
click at [468, 326] on div "[PHONE_NUMBER]" at bounding box center [495, 328] width 176 height 16
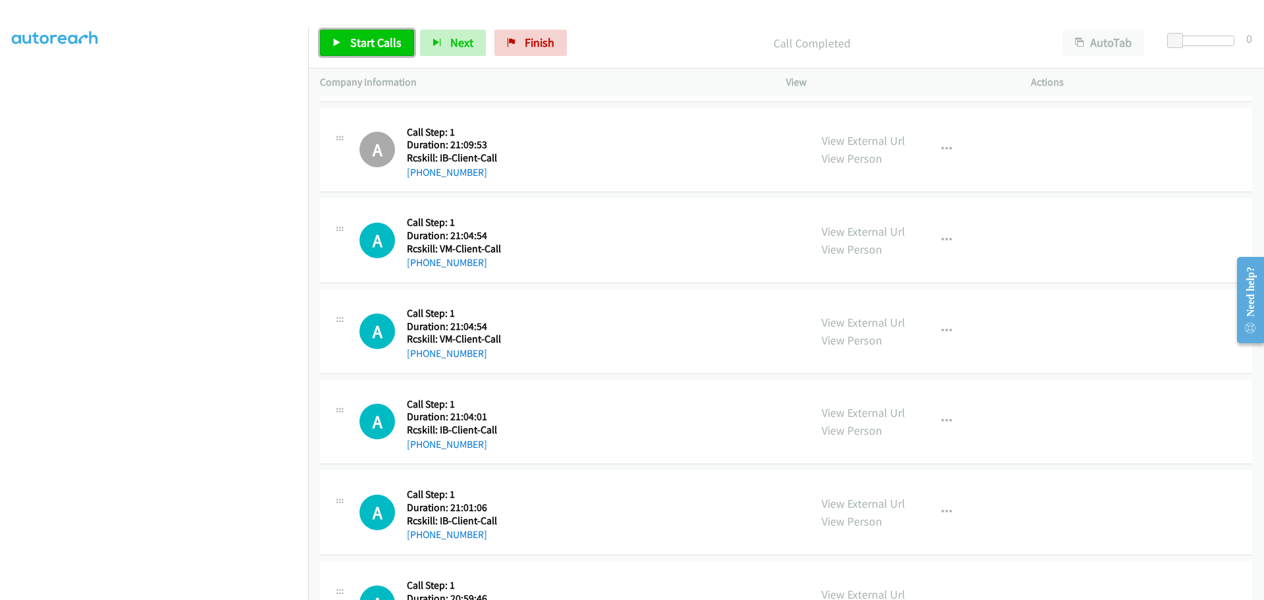
click at [376, 45] on span "Start Calls" at bounding box center [375, 42] width 51 height 15
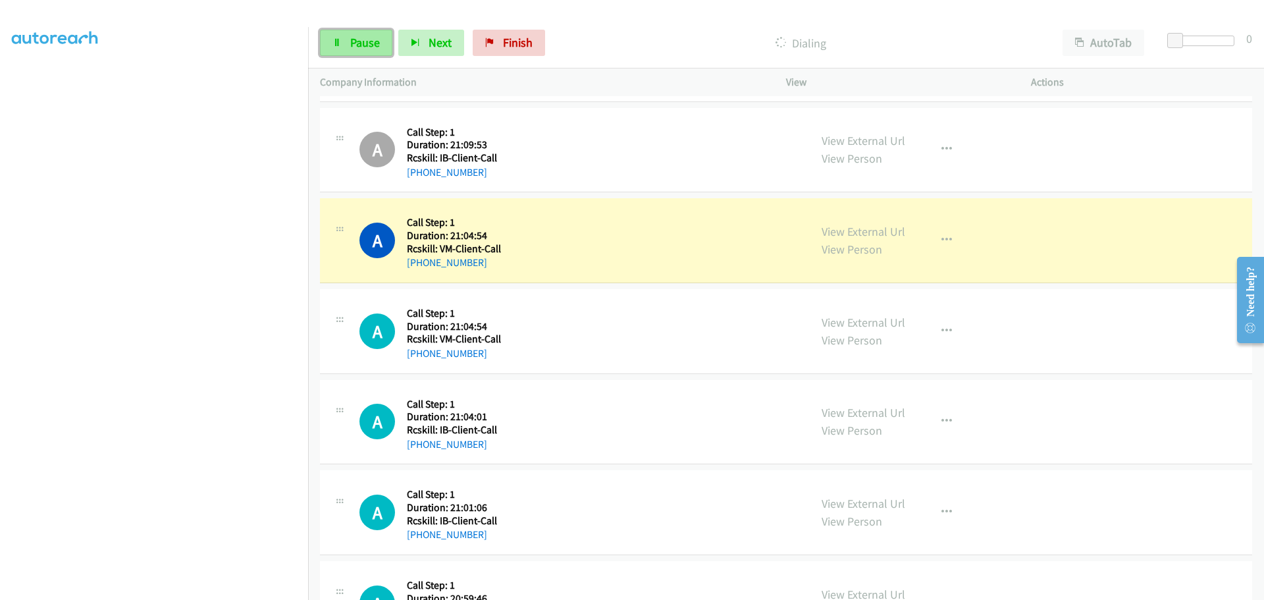
click at [356, 41] on span "Pause" at bounding box center [365, 42] width 30 height 15
click at [543, 34] on link "Finish" at bounding box center [530, 43] width 72 height 26
